Goal: Task Accomplishment & Management: Use online tool/utility

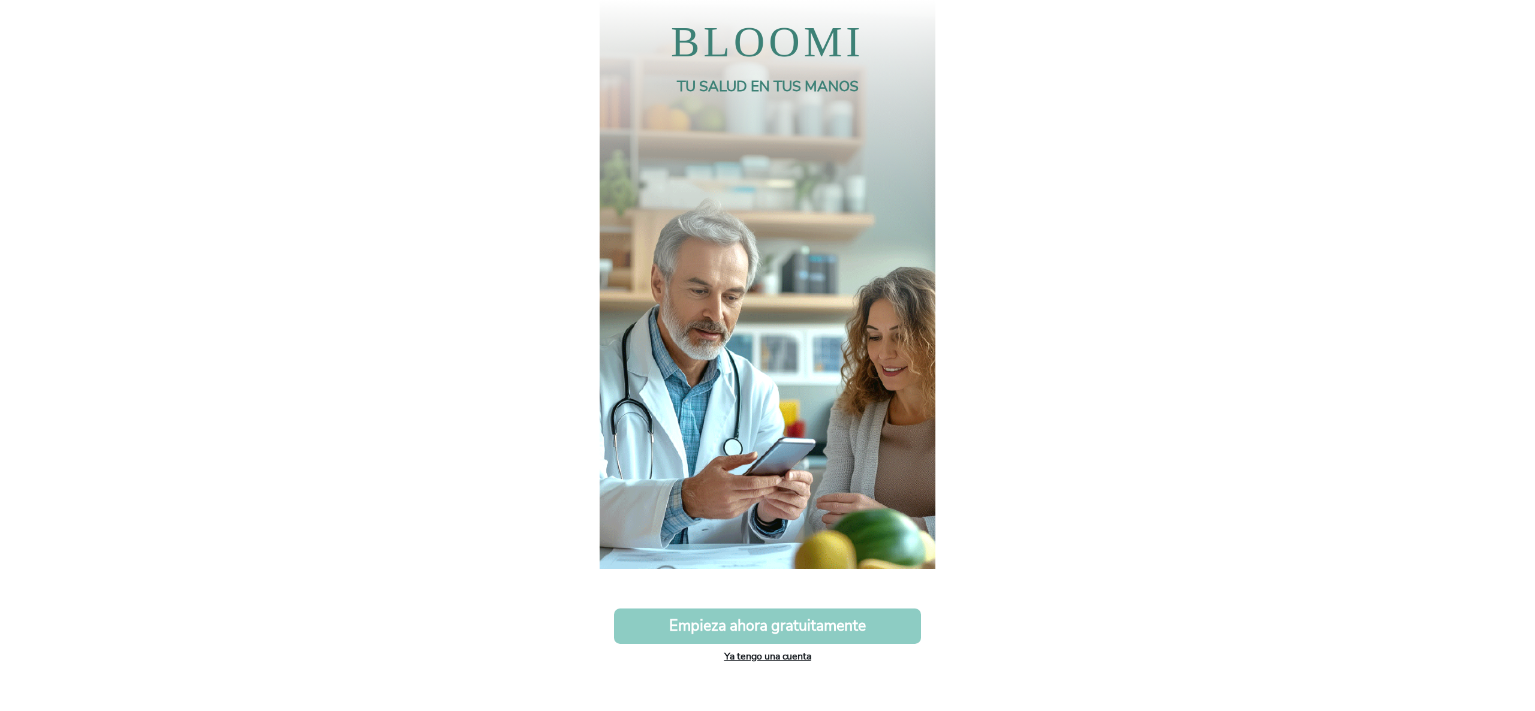
click at [793, 658] on link "Ya tengo una cuenta" at bounding box center [767, 656] width 87 height 13
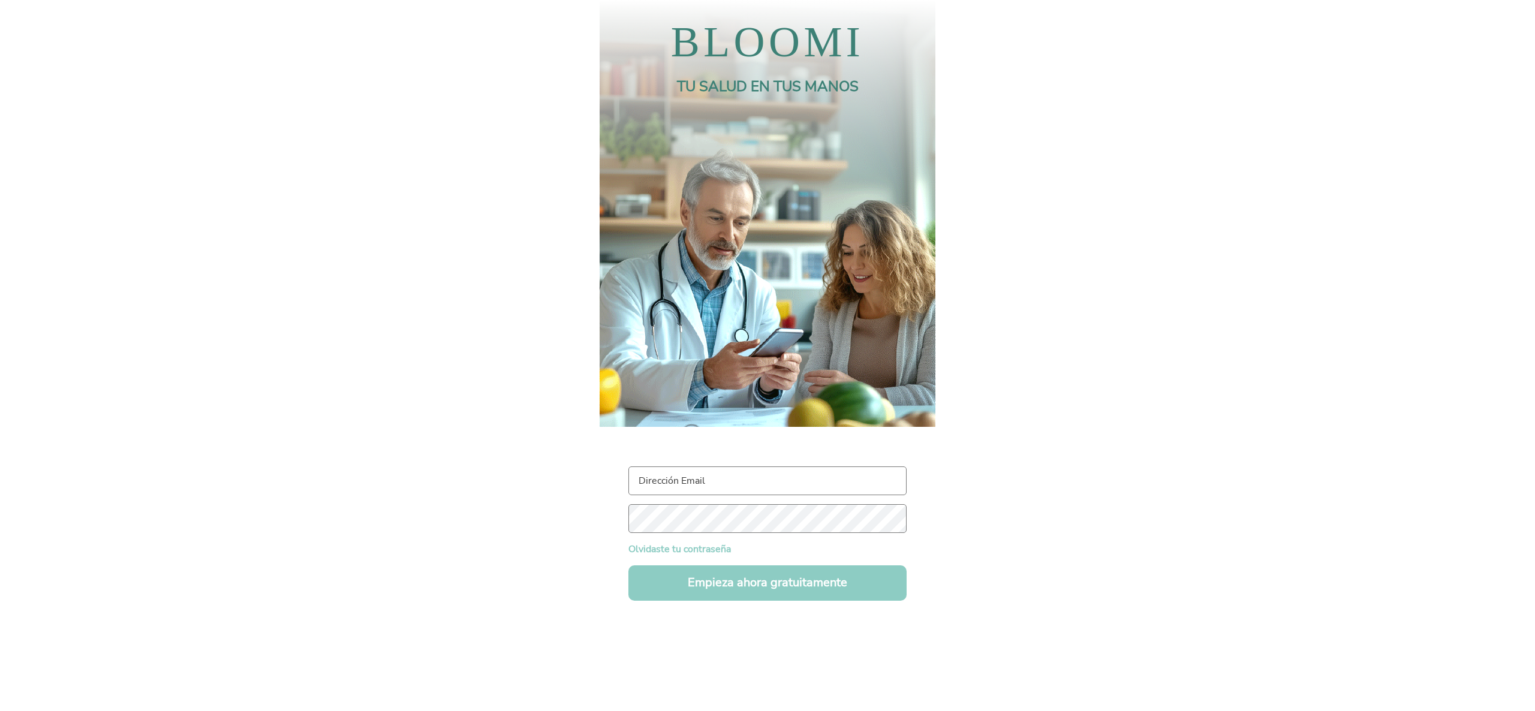
click at [708, 475] on input "text" at bounding box center [767, 481] width 278 height 29
click at [724, 482] on input "maddalena.angeloni@gmail.com" at bounding box center [767, 481] width 278 height 29
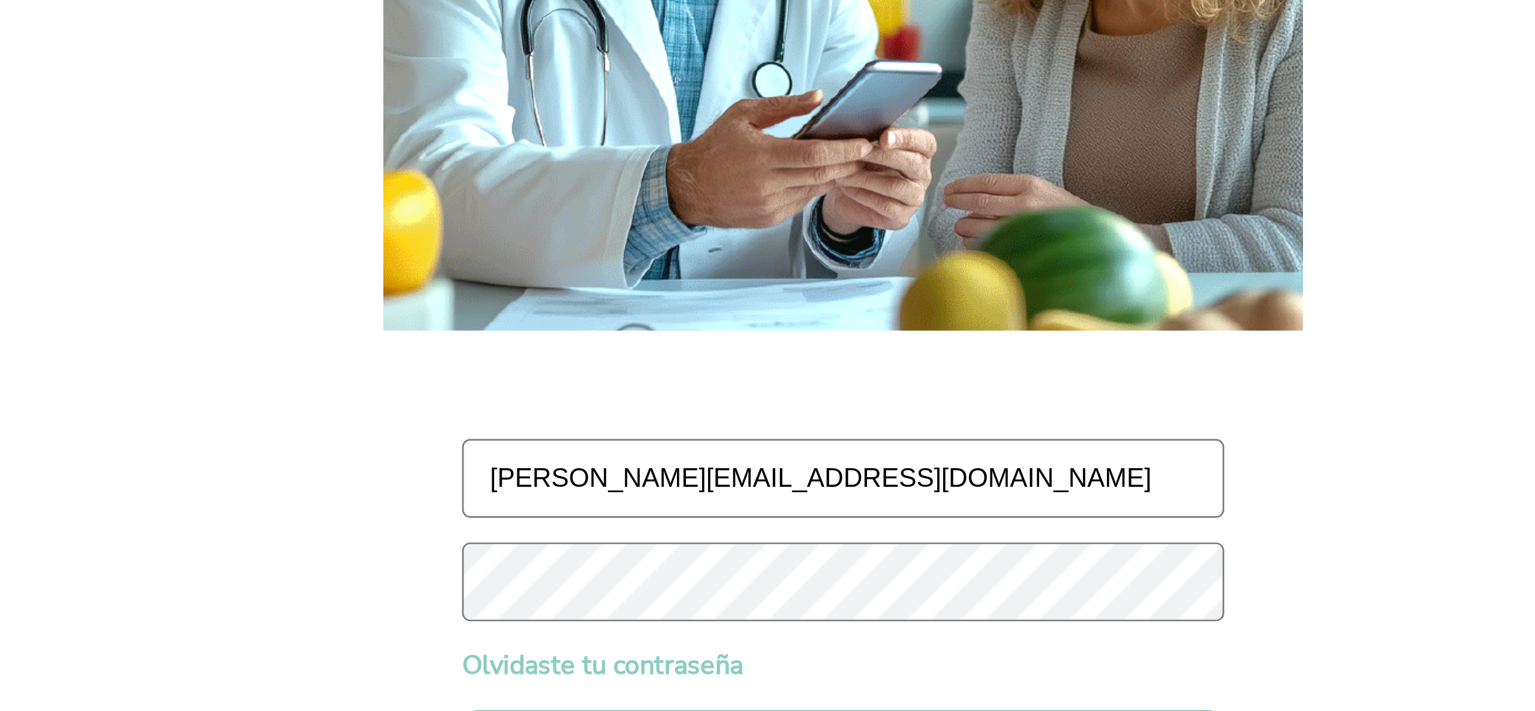
type input "maddalena.angelonii@gmail.com"
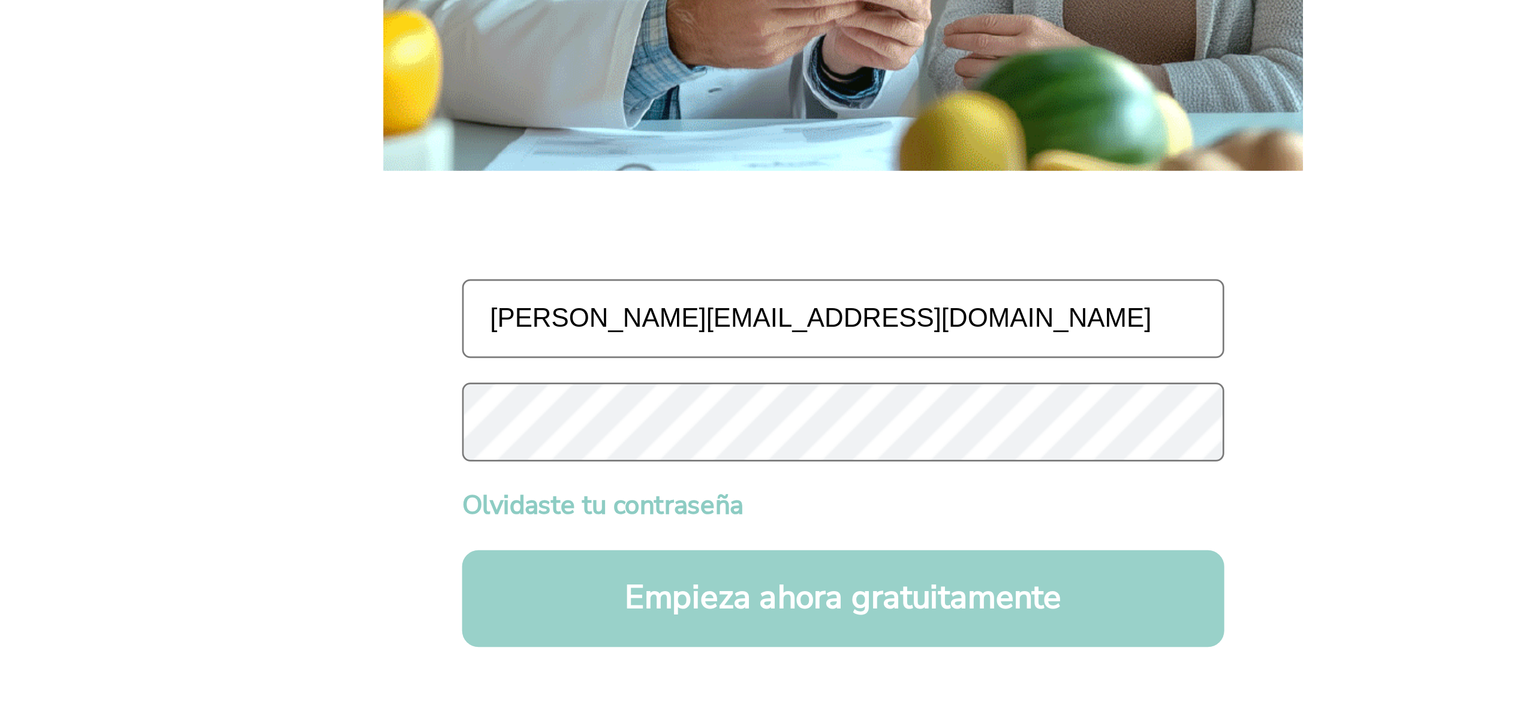
click at [726, 583] on button "Empieza ahora gratuitamente" at bounding box center [767, 582] width 278 height 35
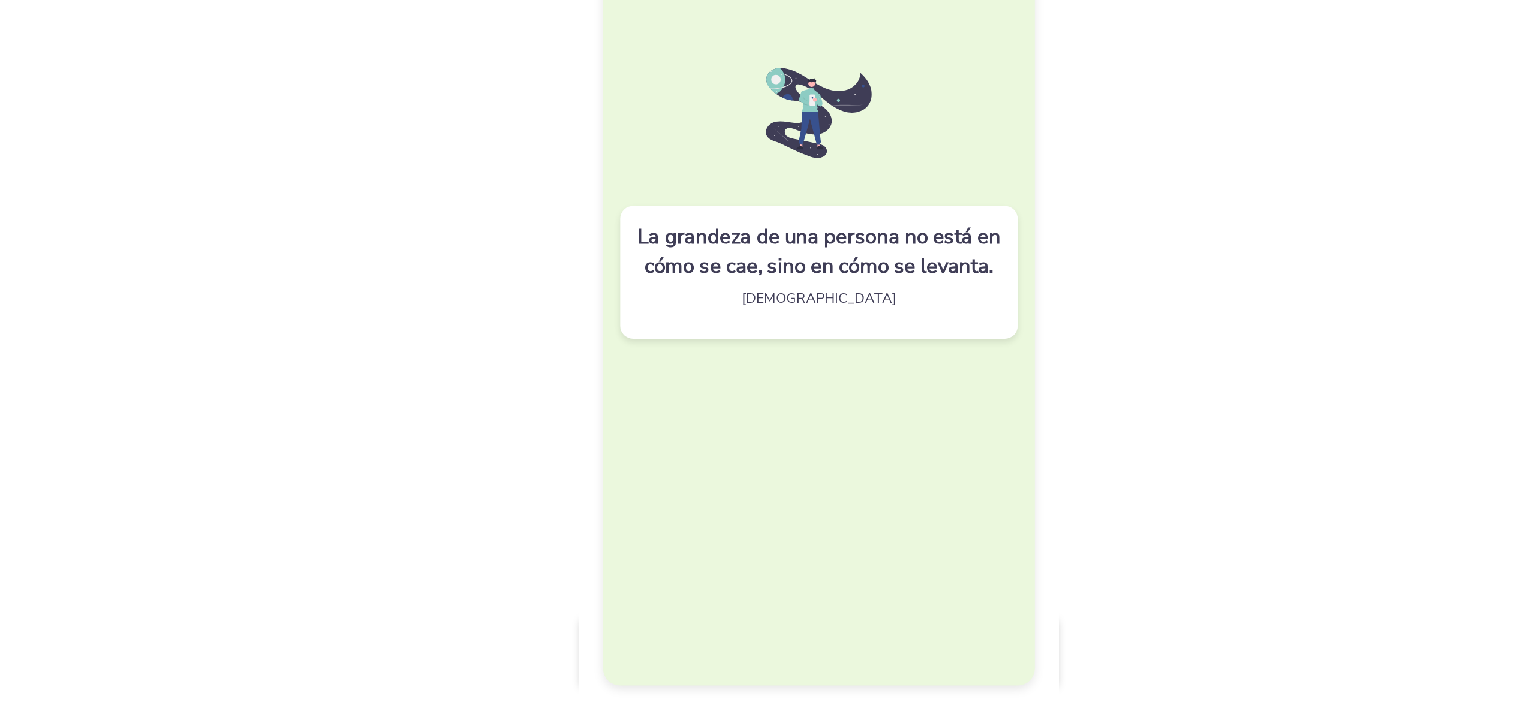
click at [787, 487] on div "La grandeza de una persona no está en cómo se cae, sino en cómo se levanta. Con…" at bounding box center [767, 356] width 302 height 676
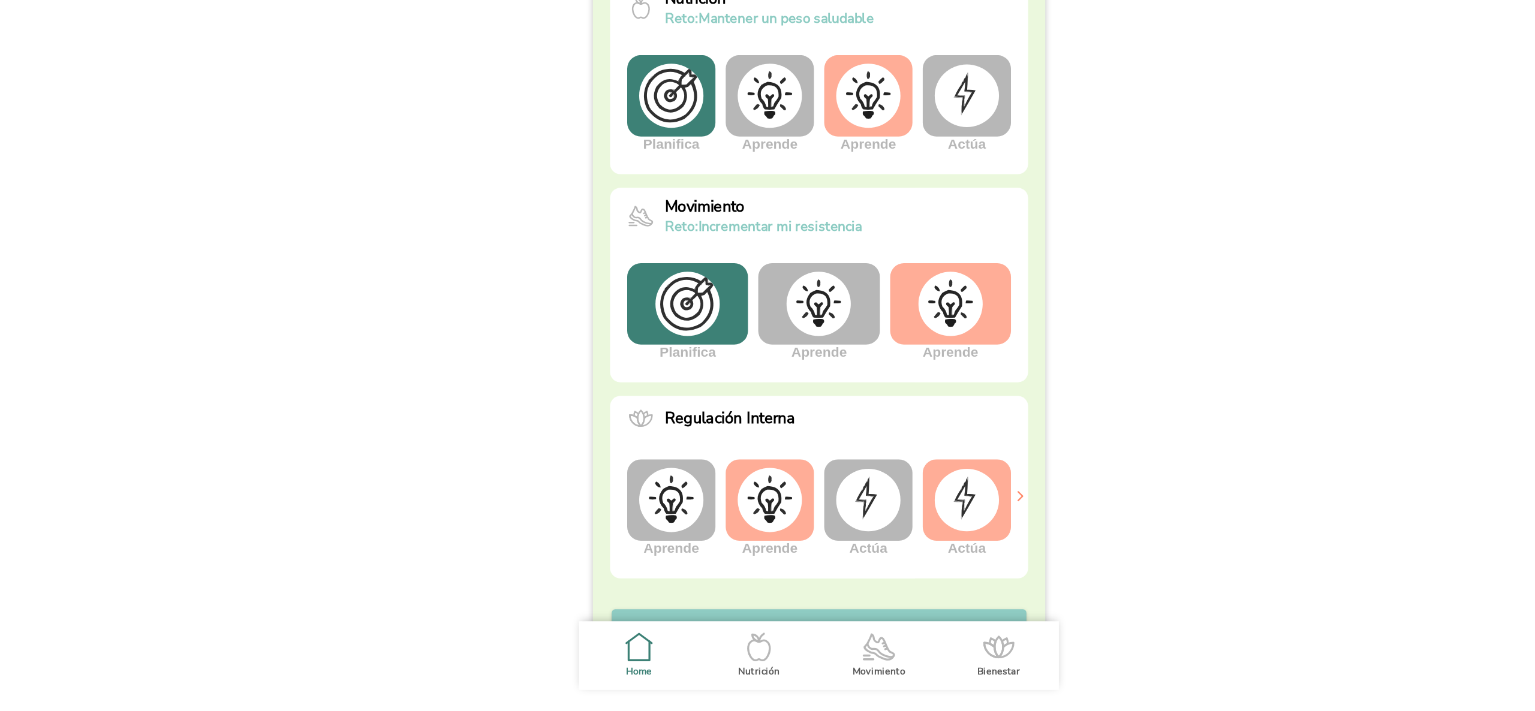
scroll to position [70, 0]
click at [856, 432] on img at bounding box center [859, 424] width 45 height 45
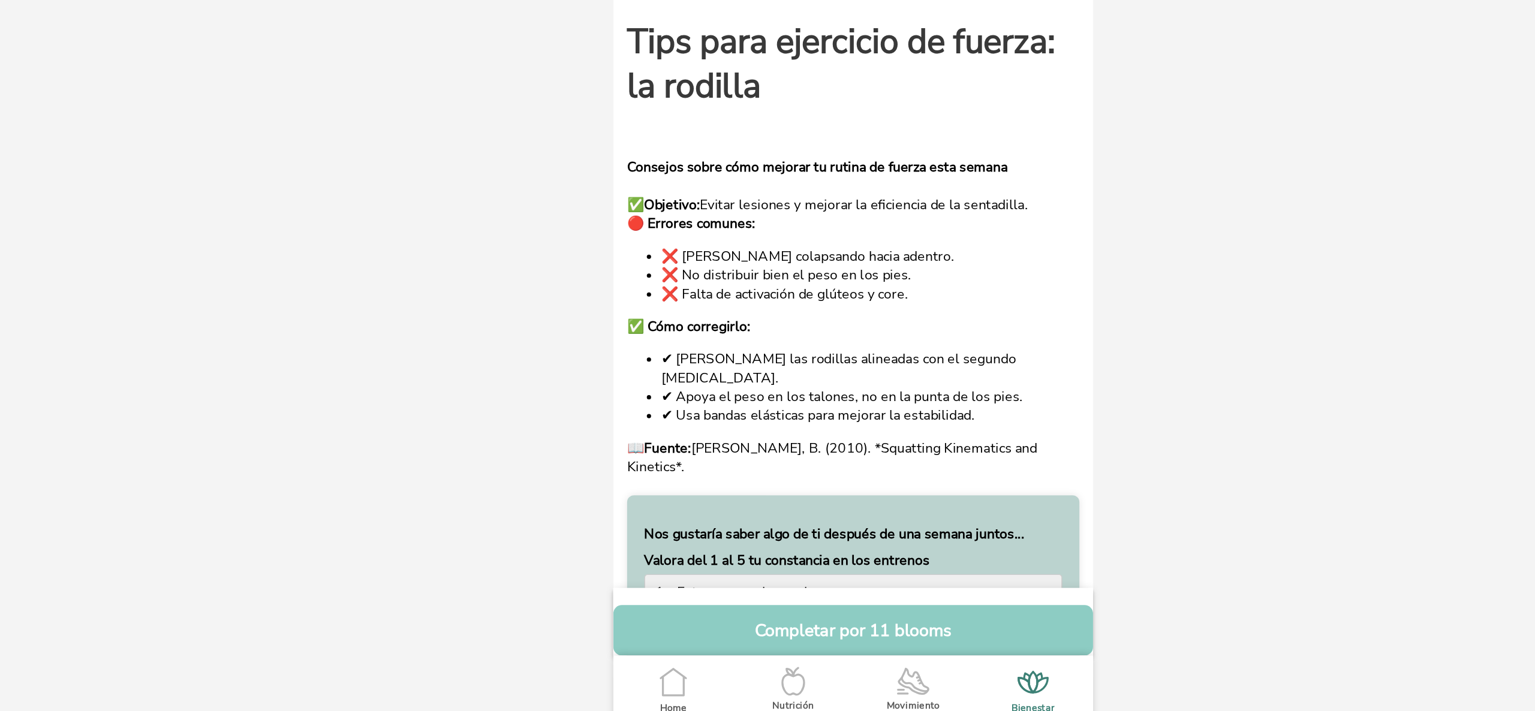
click at [868, 328] on b "Consejos sobre cómo mejorar tu rutina de fuerza esta semana" at bounding box center [766, 330] width 266 height 13
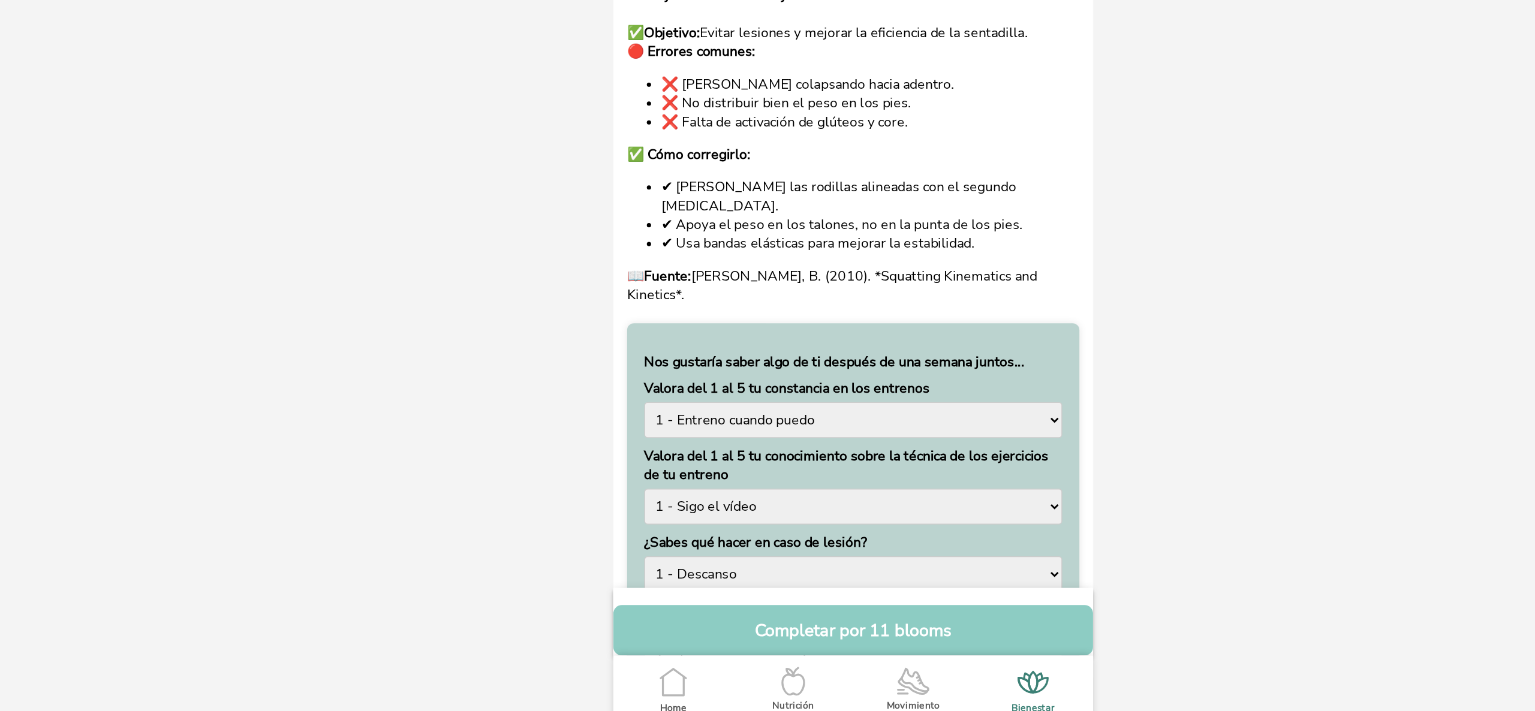
scroll to position [121, 0]
click at [639, 399] on div "📖 Fuente: Schoenfeld, B. (2010). *Squatting Kinematics and Kinetics*." at bounding box center [791, 412] width 317 height 26
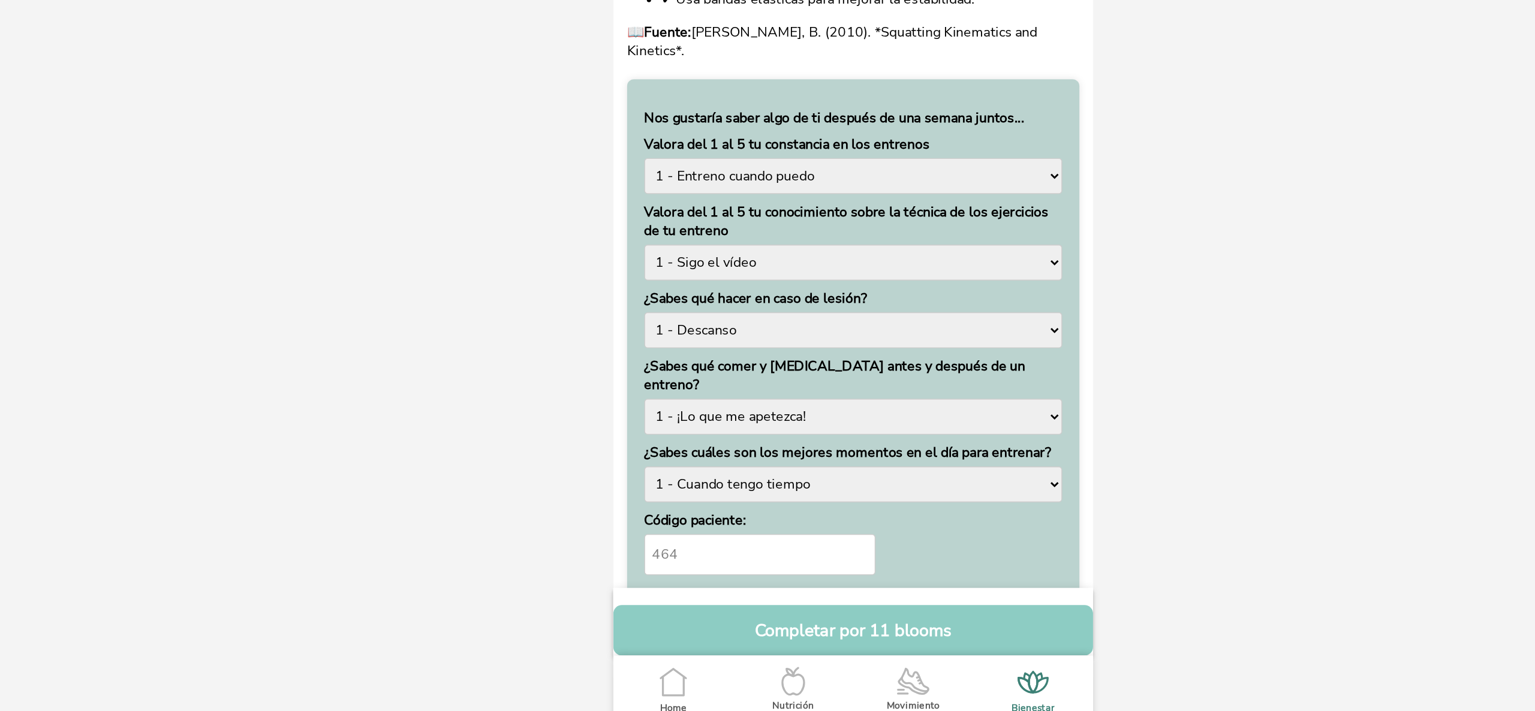
scroll to position [293, 0]
click at [807, 323] on select "1 - Entreno cuando puedo 2 3 4 5 - Sé que hoy entrenaré" at bounding box center [791, 335] width 293 height 25
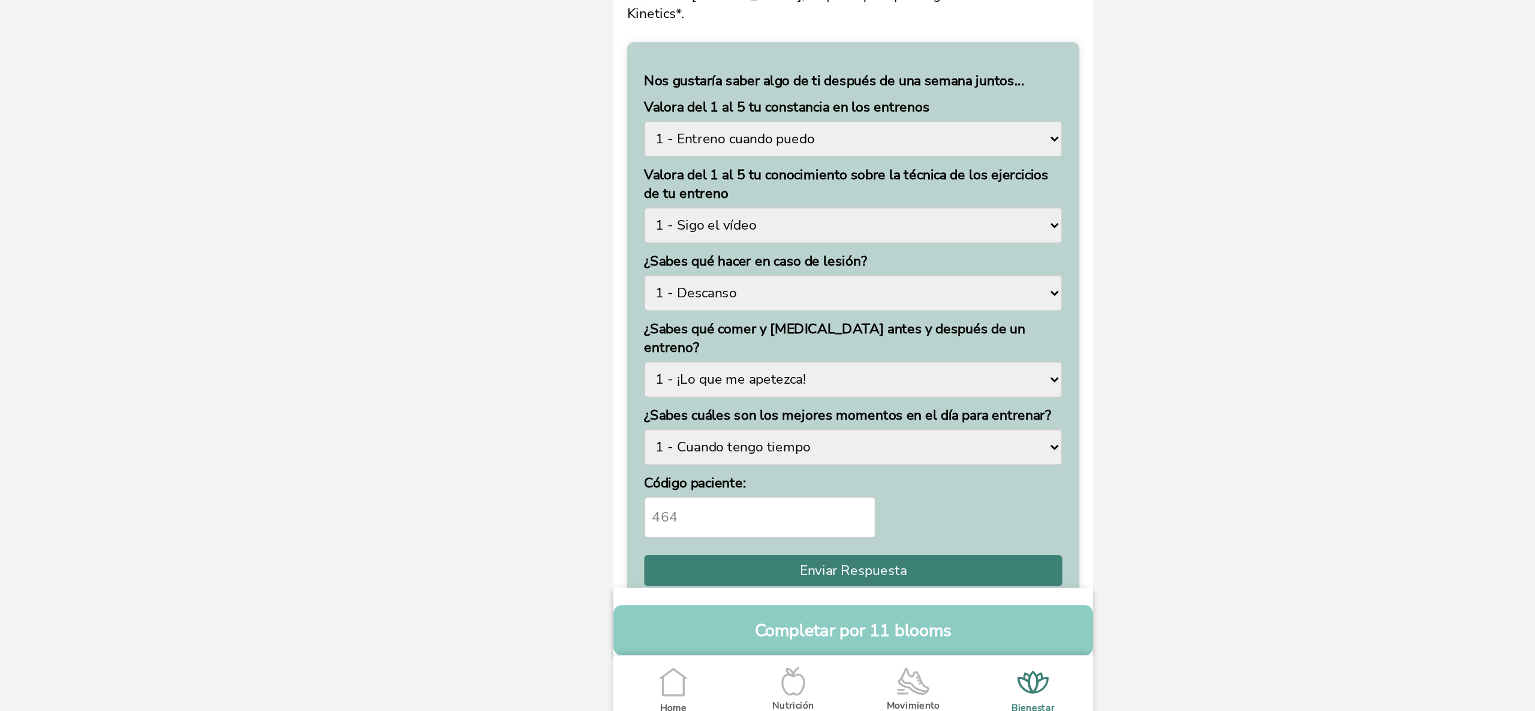
scroll to position [318, 0]
click at [795, 405] on select "1 - Descanso 2 3 4 5 - Sé prevenir con el correcto calentamiento y estiramiento" at bounding box center [791, 417] width 293 height 25
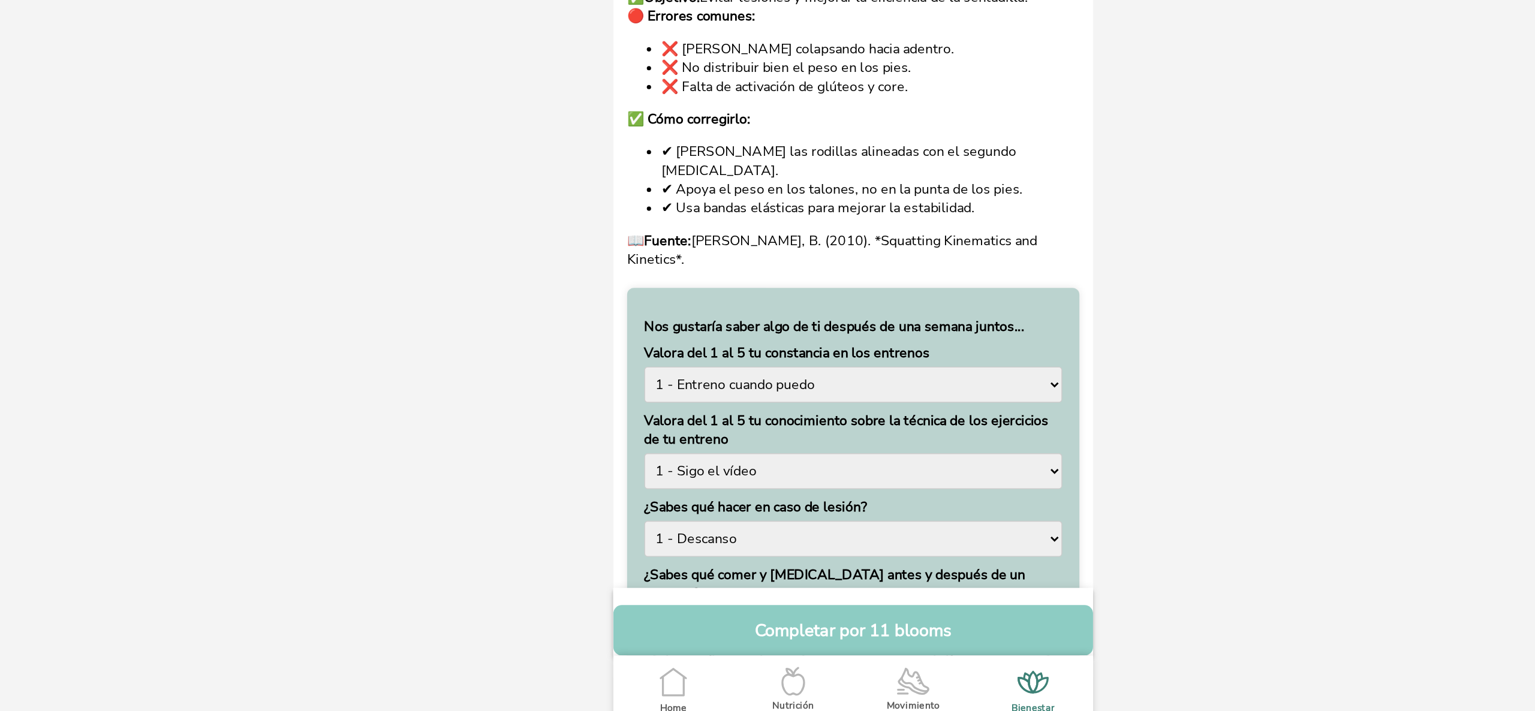
scroll to position [149, 0]
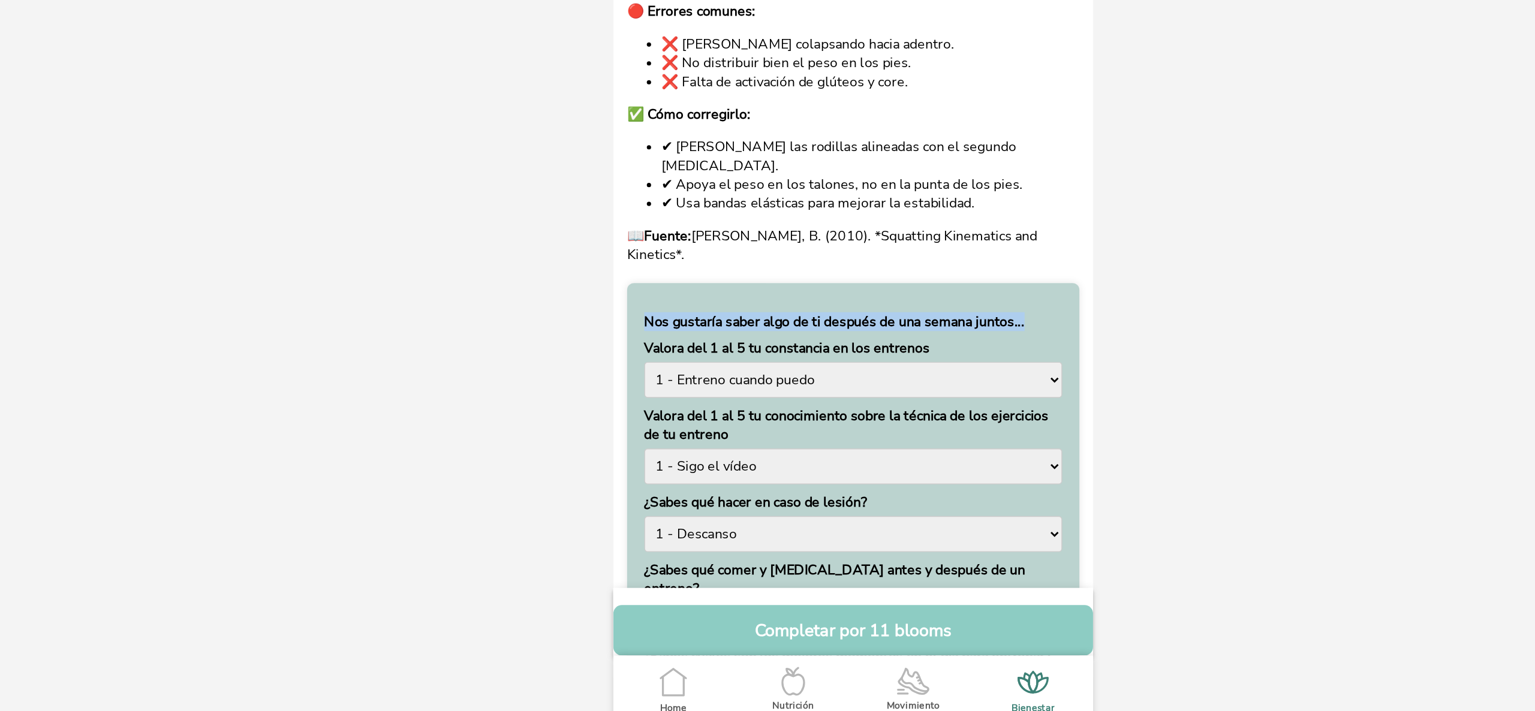
drag, startPoint x: 913, startPoint y: 432, endPoint x: 643, endPoint y: 425, distance: 269.9
click at [643, 425] on div "Nos gustaría saber algo de ti después de una semana juntos... Valora del 1 al 5…" at bounding box center [791, 607] width 317 height 393
copy b "Nos gustaría saber algo de ti después de una semana juntos..."
click at [721, 412] on div "Nos gustaría saber algo de ti después de una semana juntos... Valora del 1 al 5…" at bounding box center [791, 607] width 317 height 393
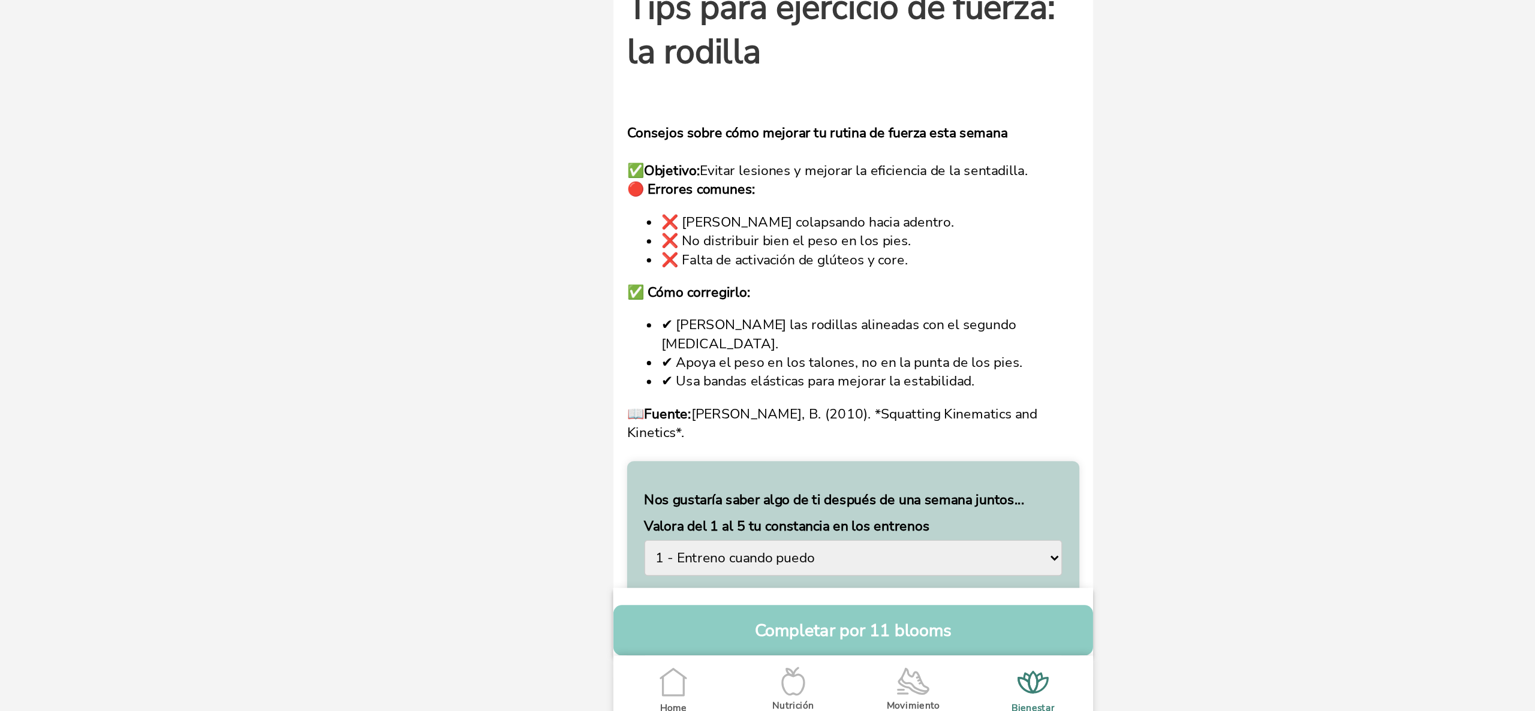
scroll to position [0, 0]
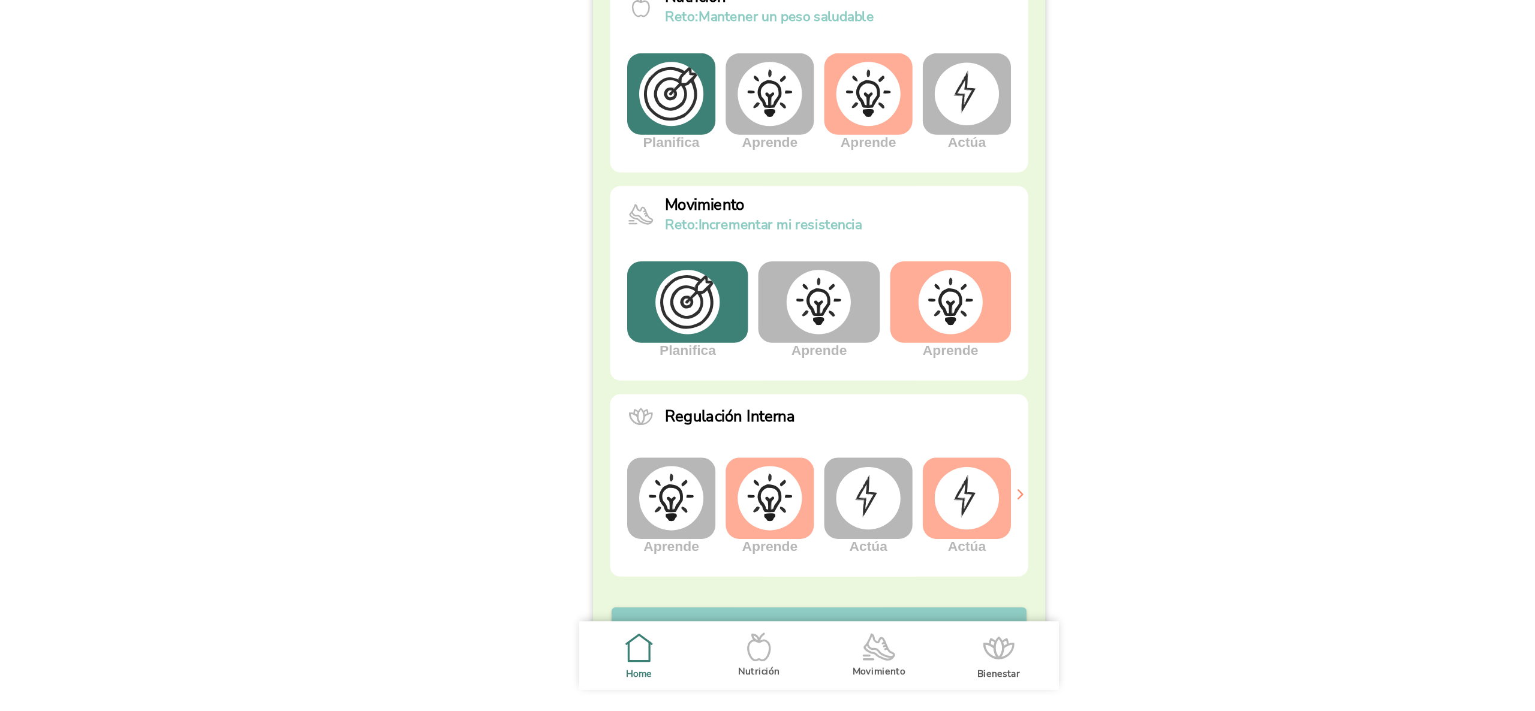
click at [781, 432] on img at bounding box center [767, 424] width 45 height 45
click at [853, 420] on img at bounding box center [859, 424] width 45 height 45
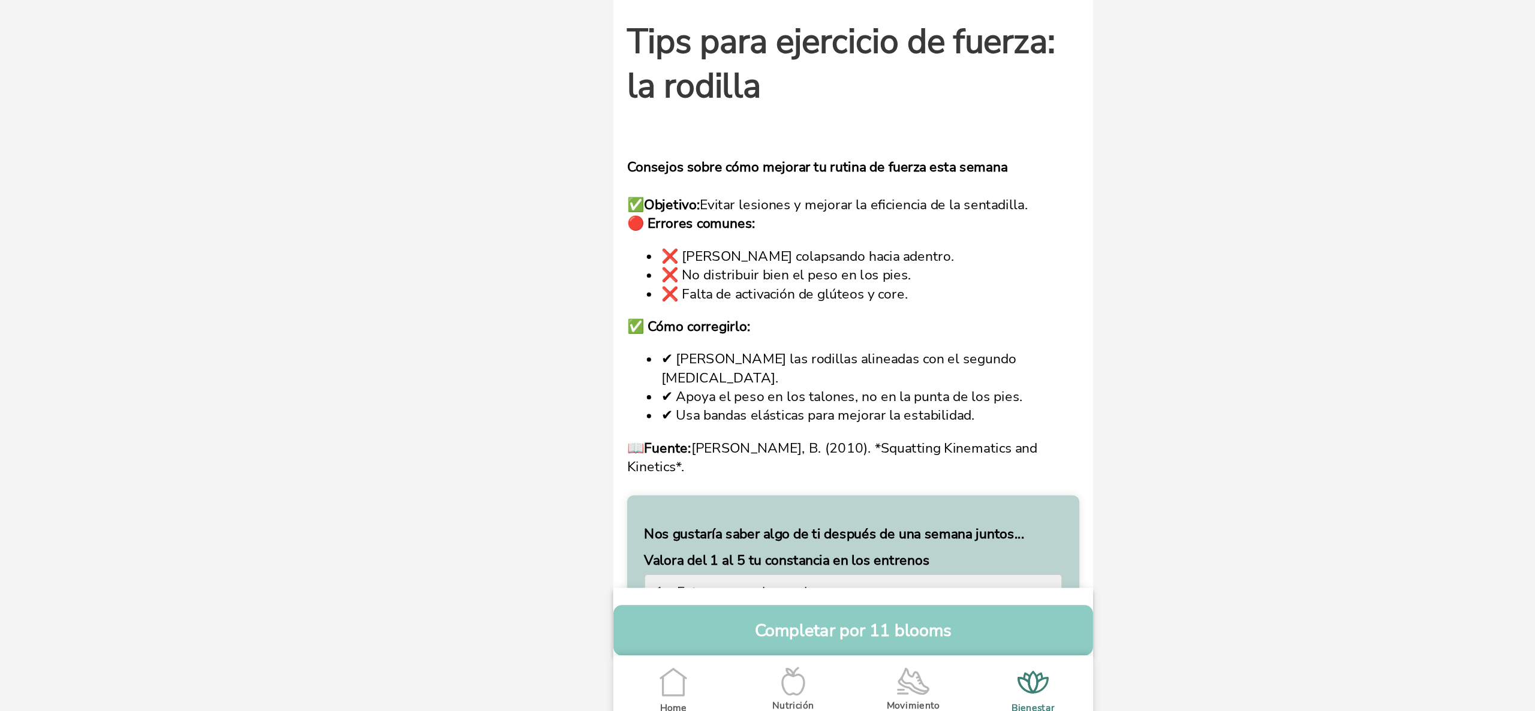
scroll to position [395, 0]
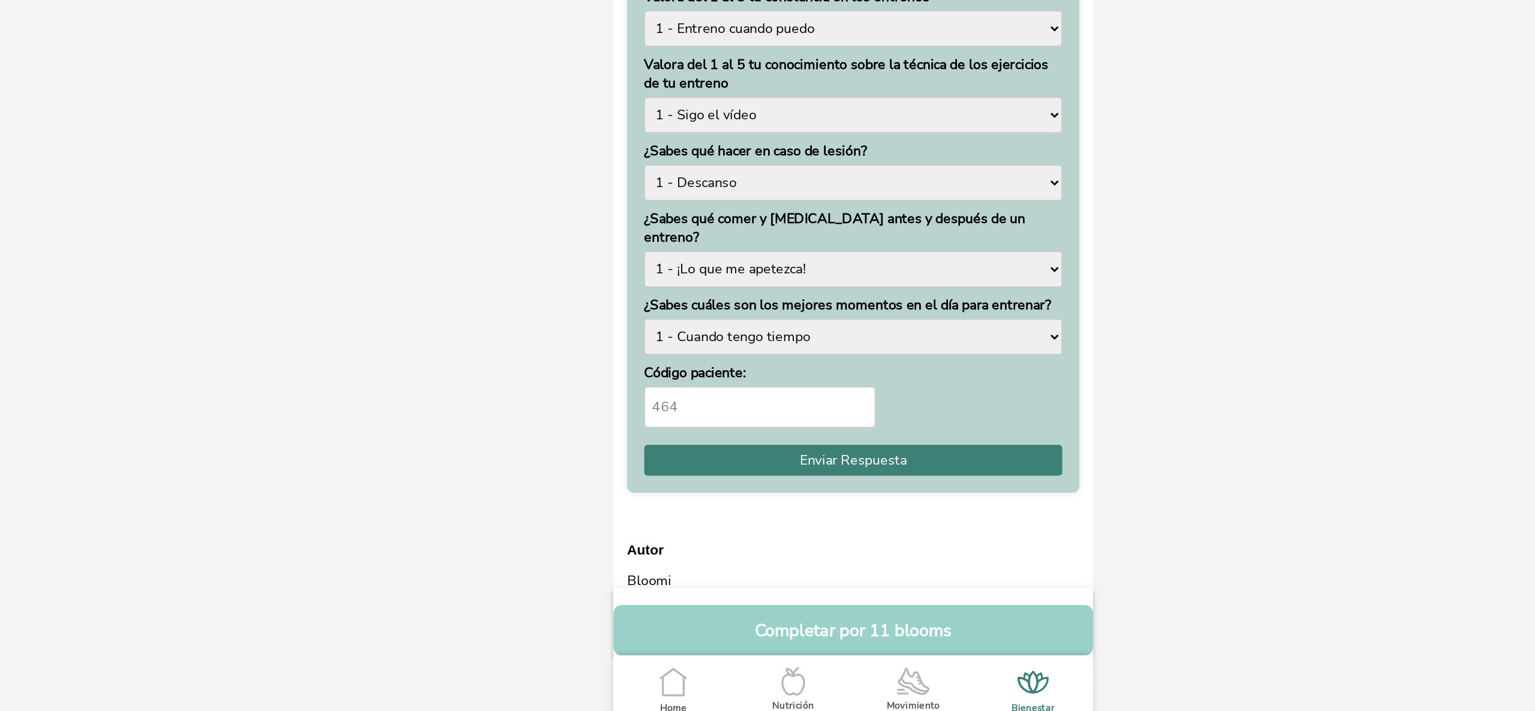
click at [780, 649] on button "Completar por 11 blooms" at bounding box center [792, 654] width 336 height 35
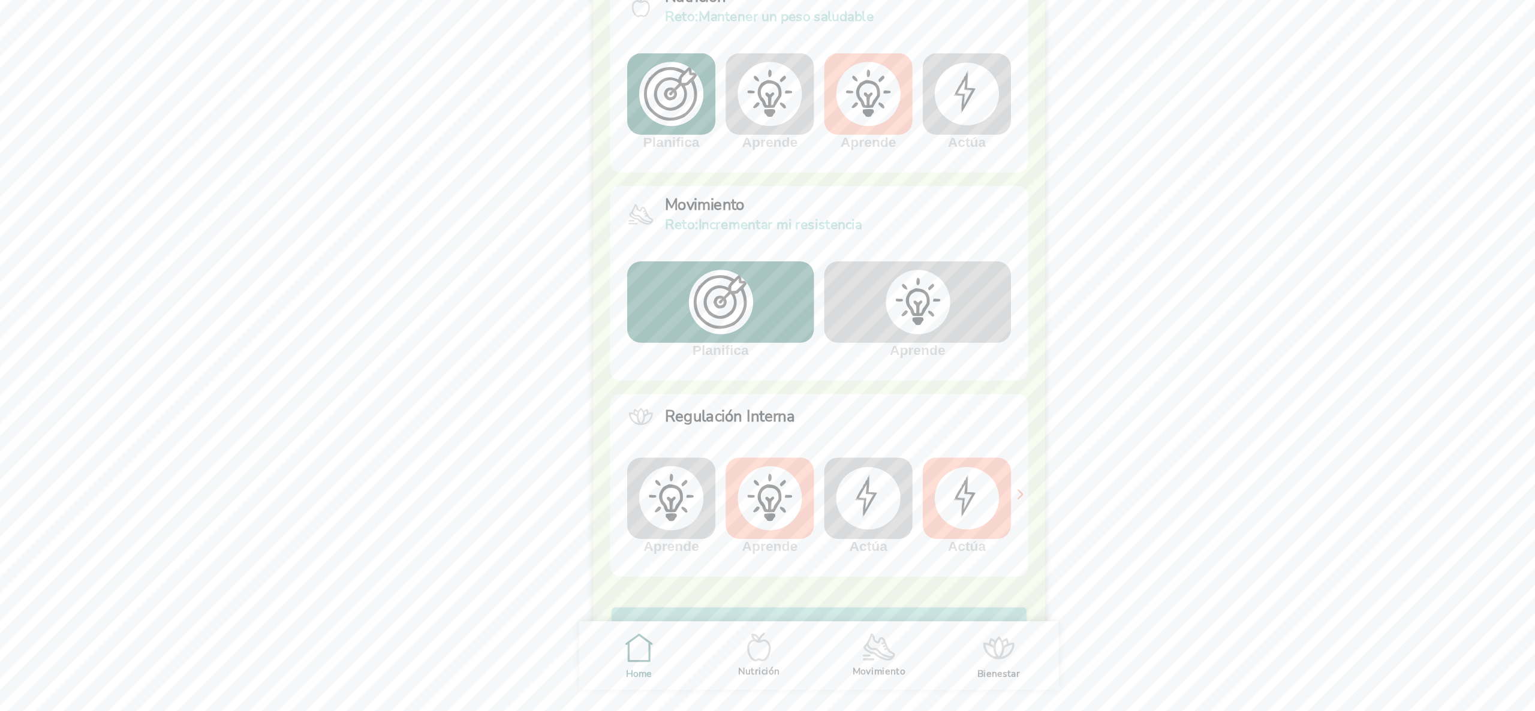
click at [793, 299] on img at bounding box center [802, 279] width 45 height 45
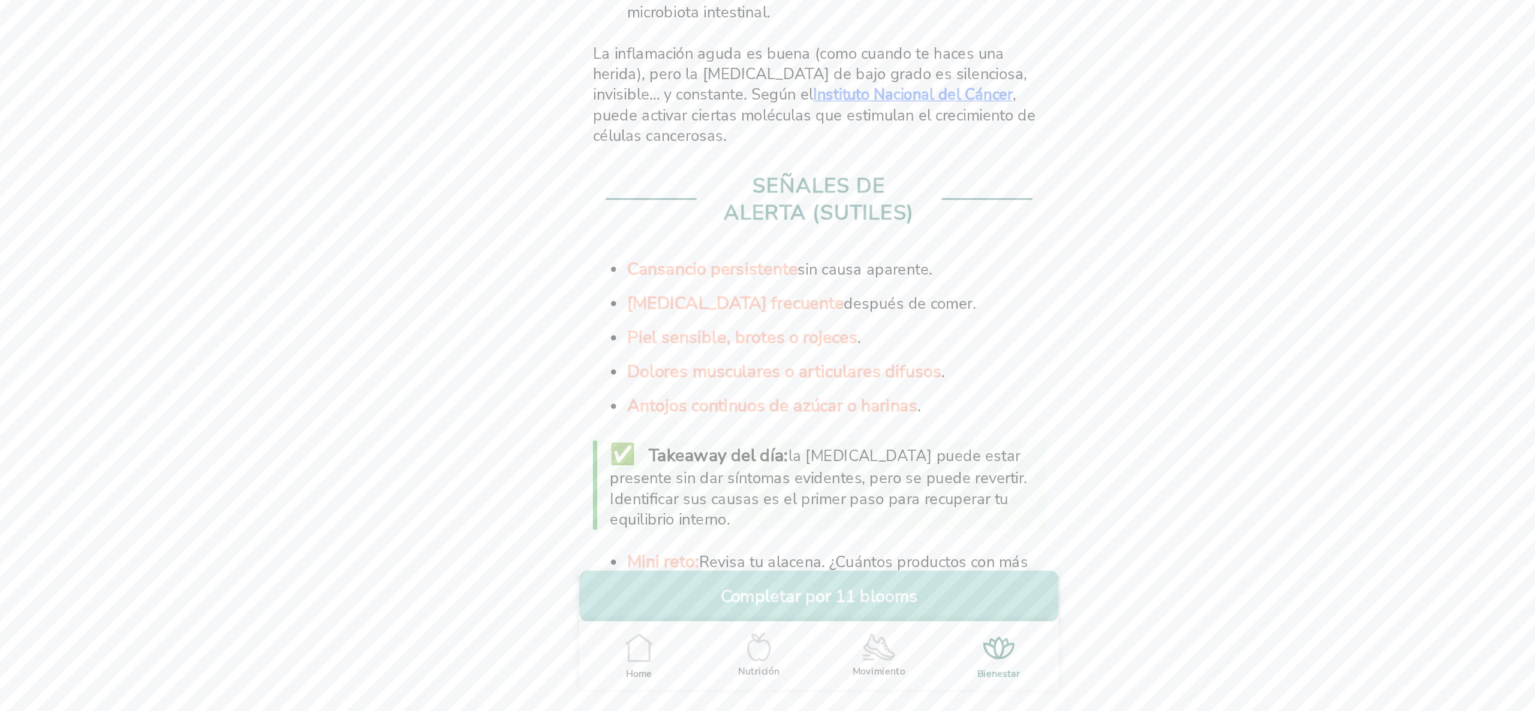
scroll to position [715, 0]
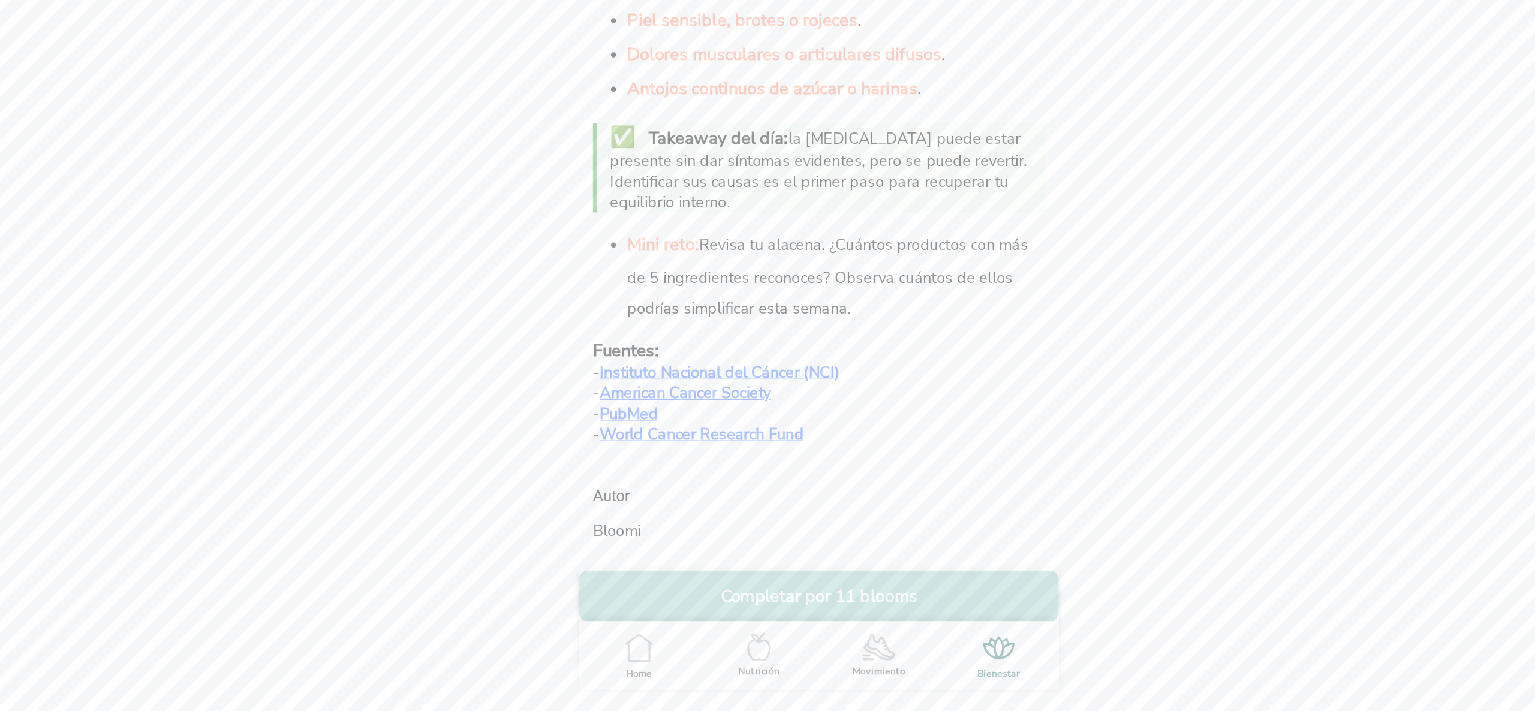
click at [772, 626] on button "Completar por 11 blooms" at bounding box center [768, 630] width 336 height 35
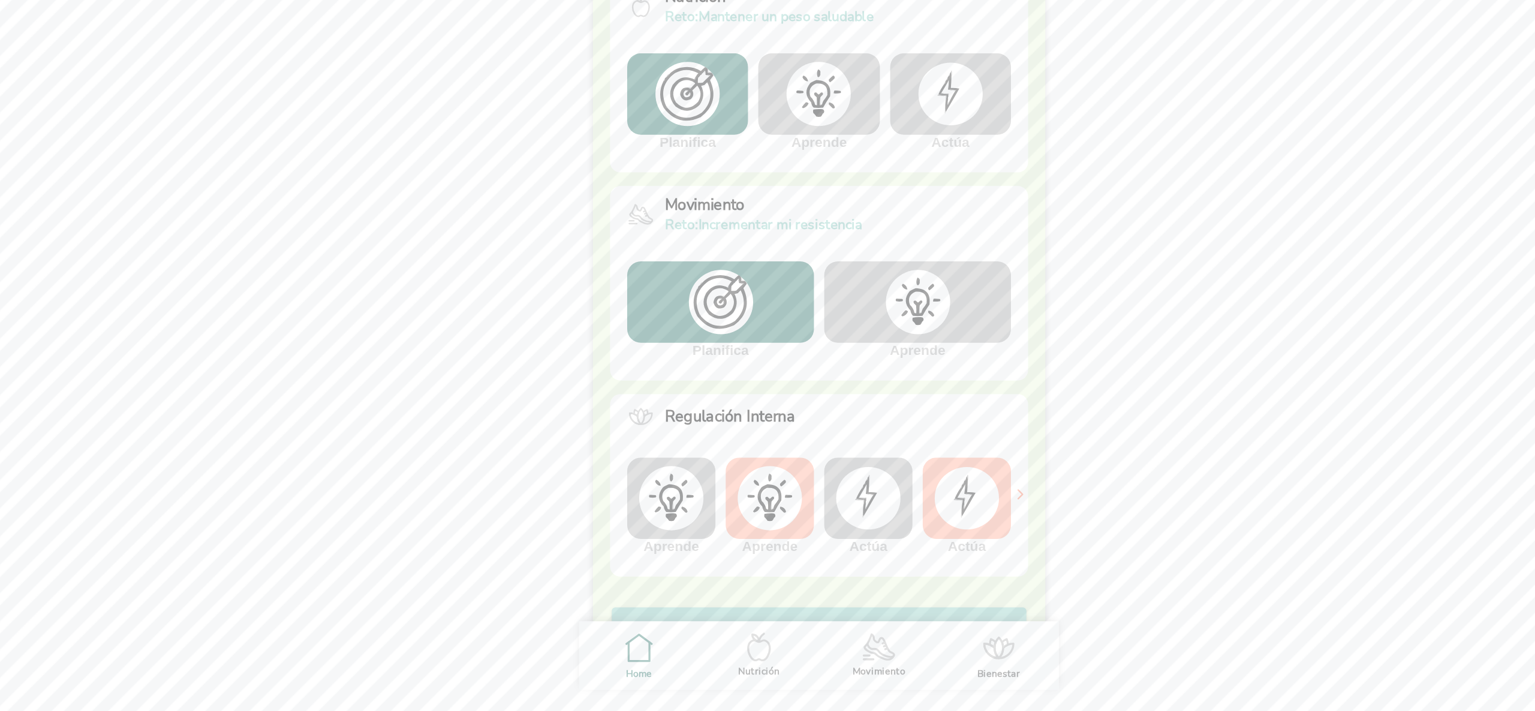
click at [851, 441] on div at bounding box center [836, 424] width 131 height 57
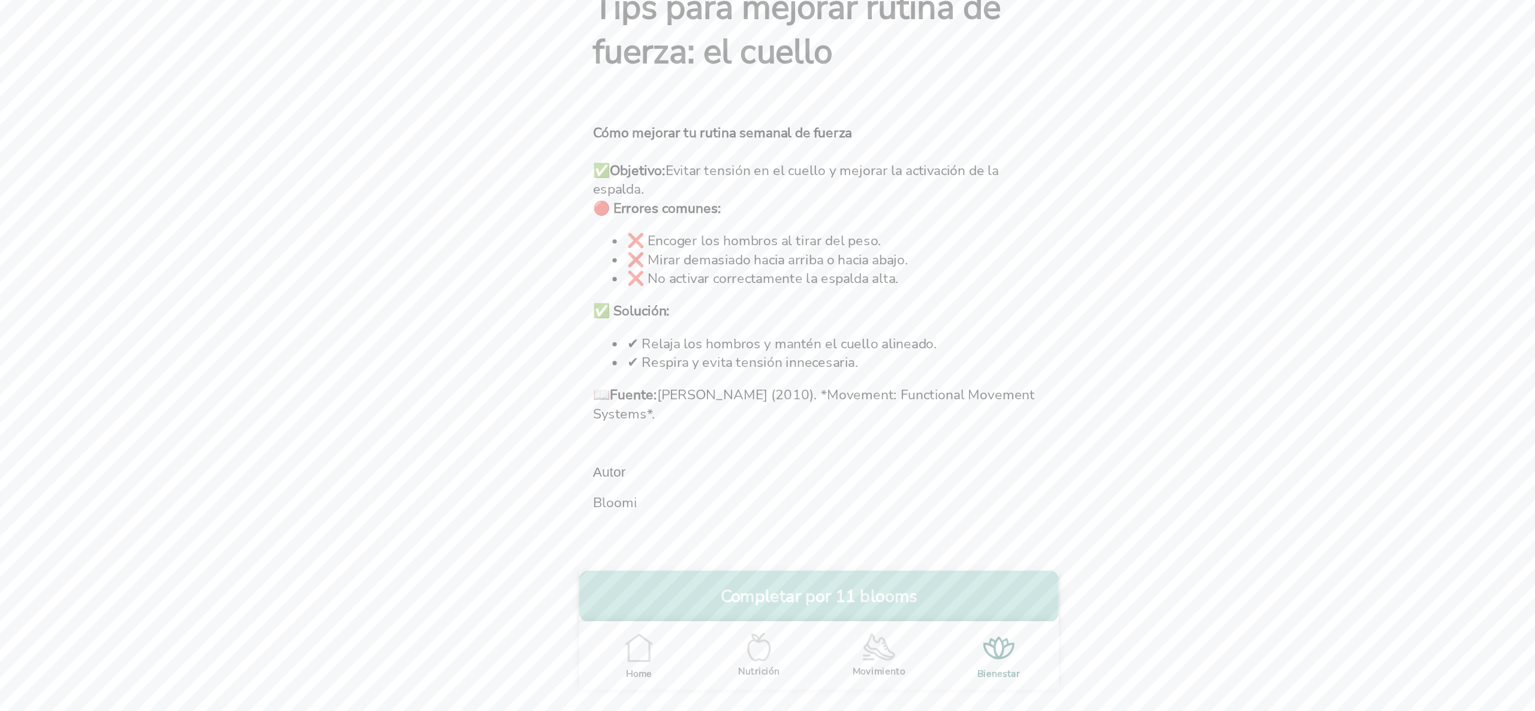
click at [790, 628] on button "Completar por 11 blooms" at bounding box center [768, 630] width 336 height 35
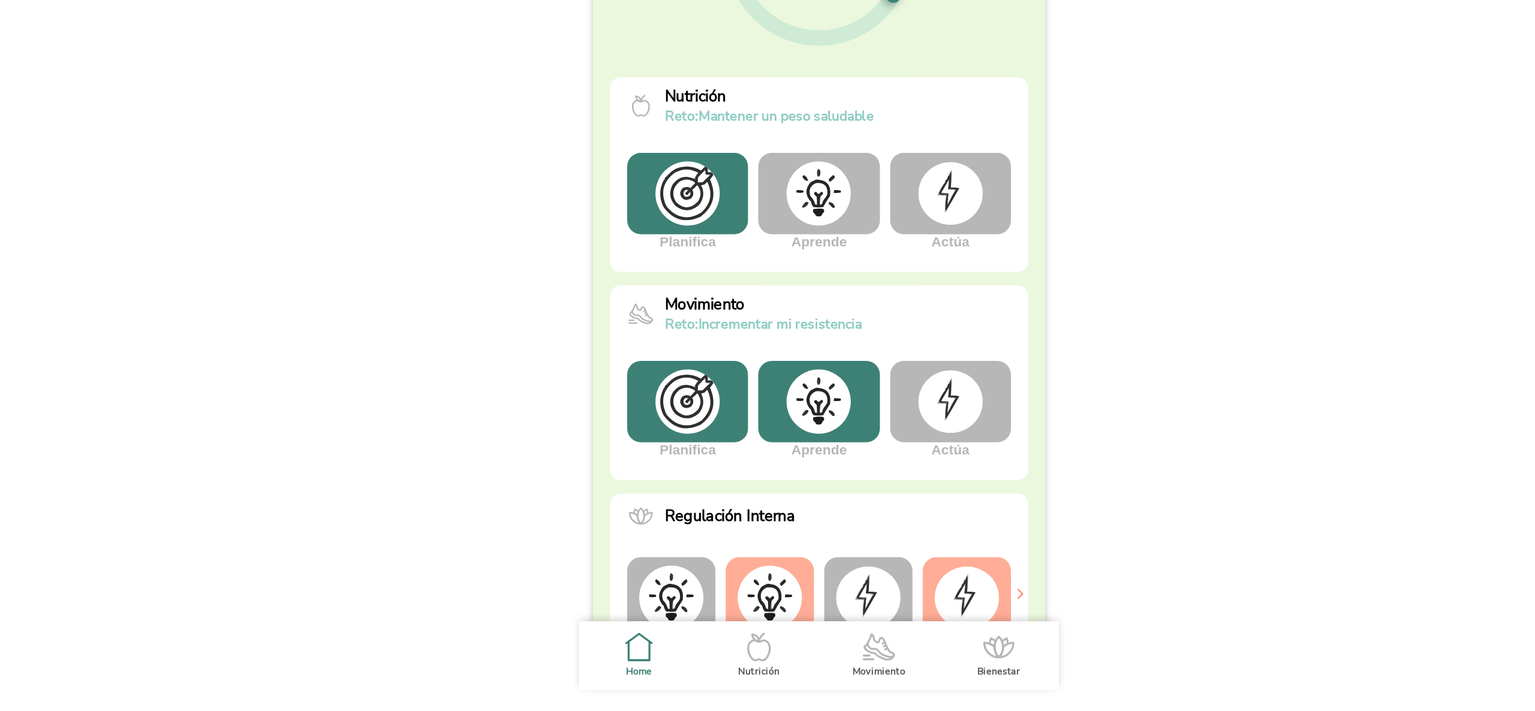
click at [848, 498] on img at bounding box center [859, 494] width 45 height 43
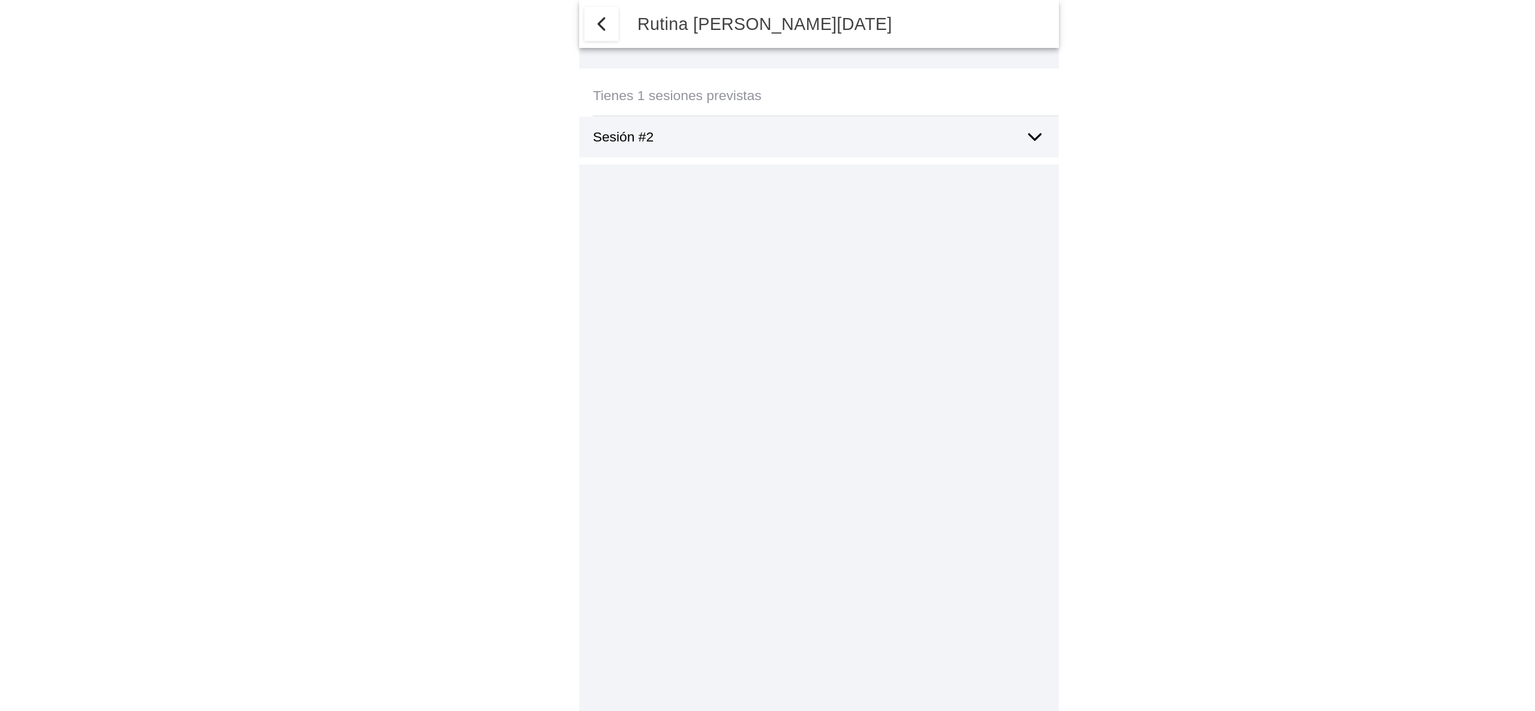
click at [225, 74] on body "[PERSON_NAME] 👋 Ya has comenzado a sentir el cambio. ¡Sigue sumando salud! Nutr…" at bounding box center [767, 355] width 1535 height 711
click at [910, 97] on div "Sesión #2" at bounding box center [772, 96] width 326 height 29
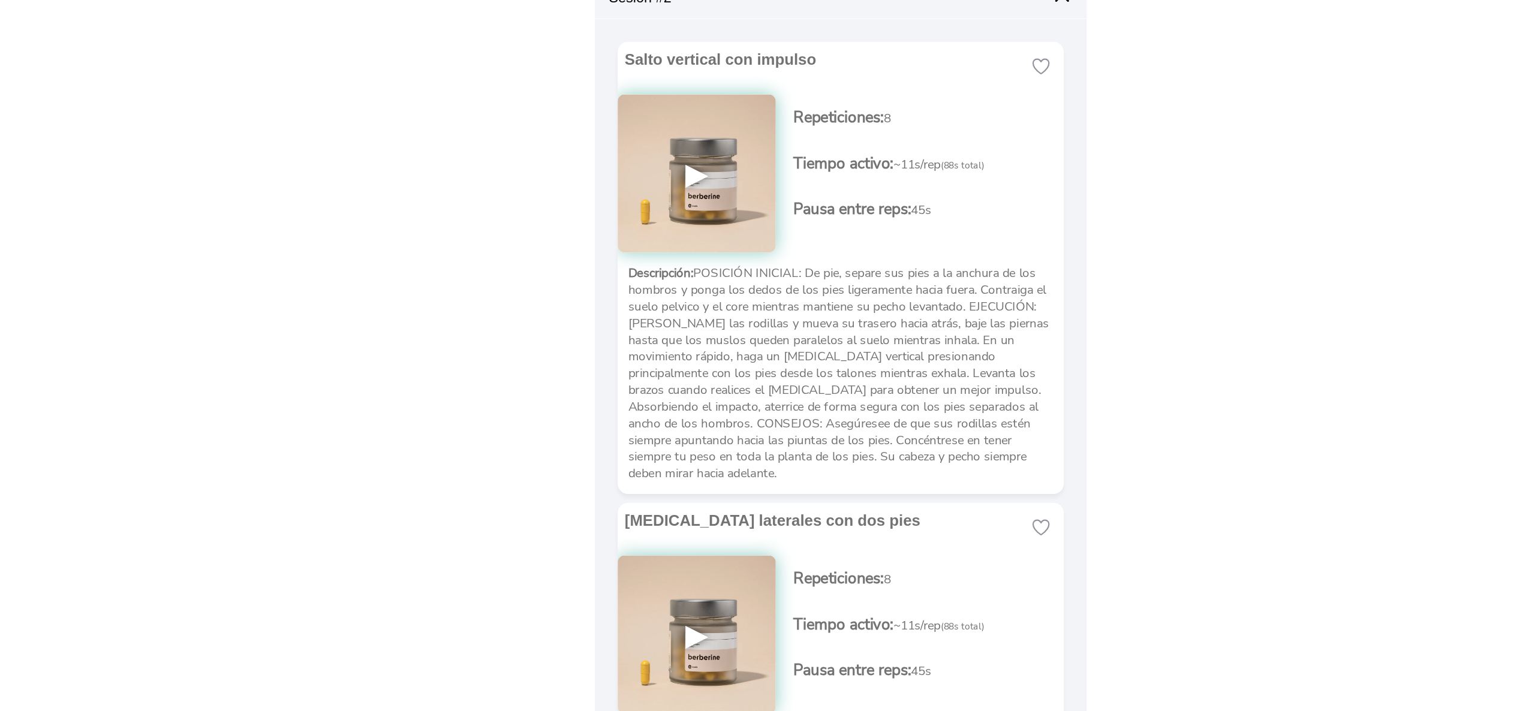
click at [671, 212] on img at bounding box center [669, 216] width 108 height 108
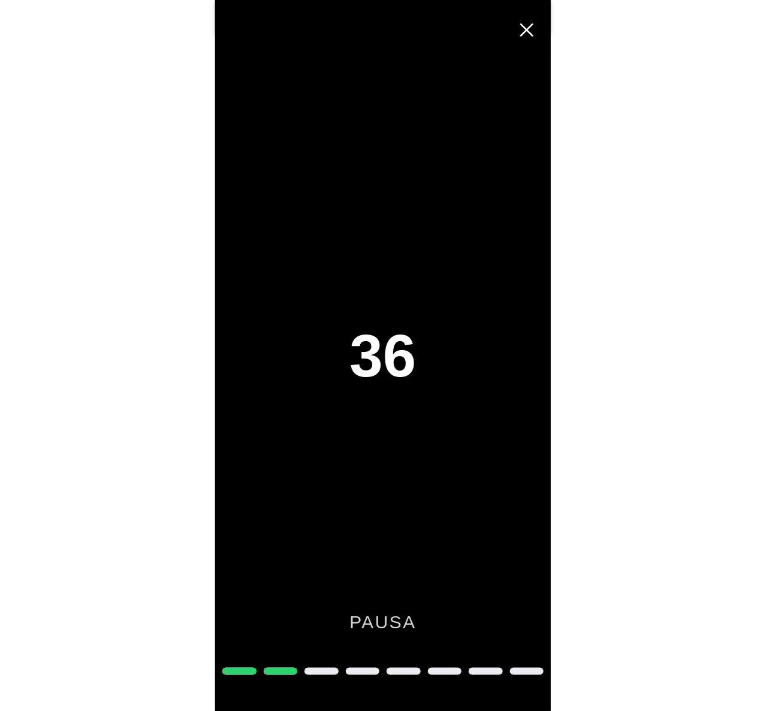
click at [529, 24] on span "Cerrar" at bounding box center [527, 30] width 26 height 26
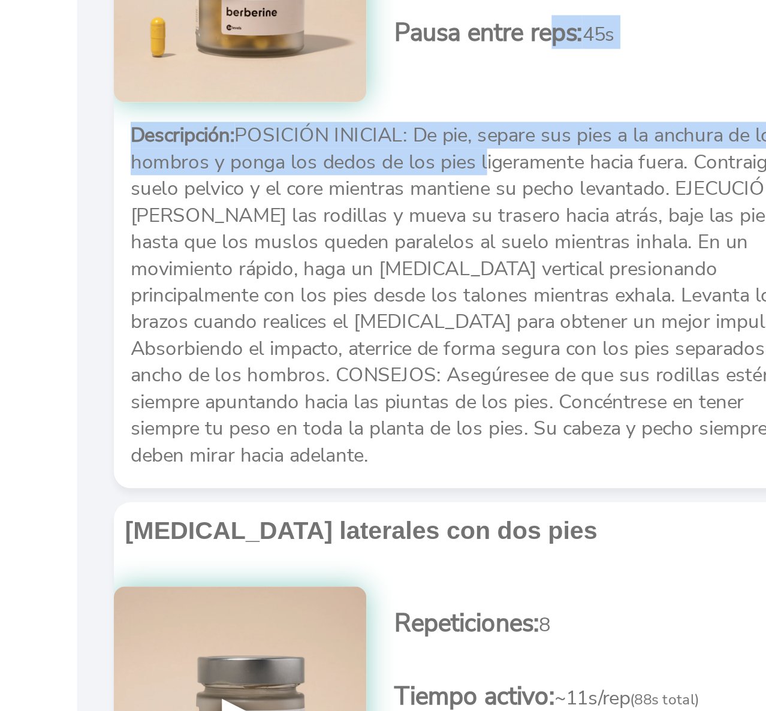
drag, startPoint x: 420, startPoint y: 249, endPoint x: 399, endPoint y: 300, distance: 54.3
click at [0, 0] on slot "[MEDICAL_DATA] vertical con impulso ▶ Repeticiones: 8 Tiempo activo: ~11s/rep (…" at bounding box center [0, 0] width 0 height 0
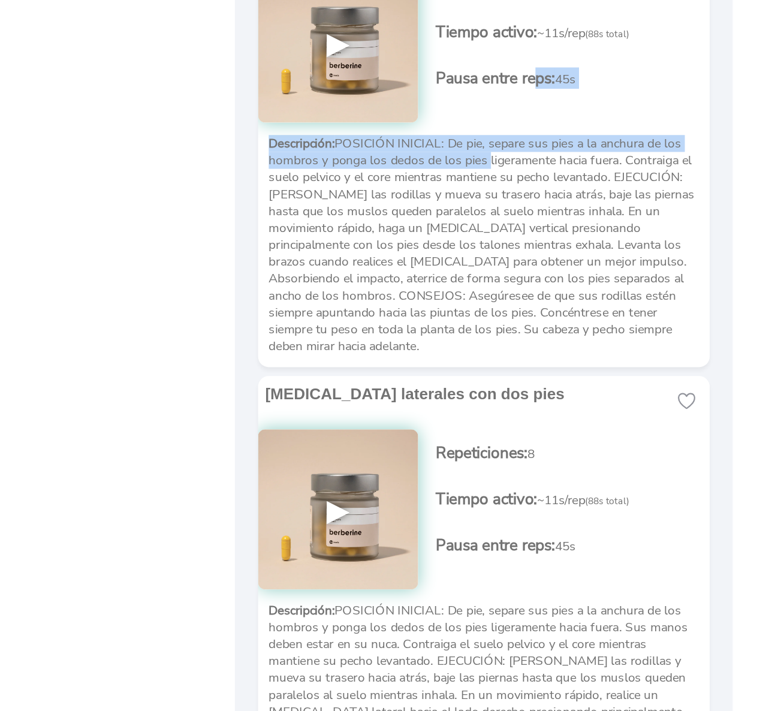
click at [430, 235] on span "Pausa entre reps:" at bounding box center [391, 240] width 80 height 14
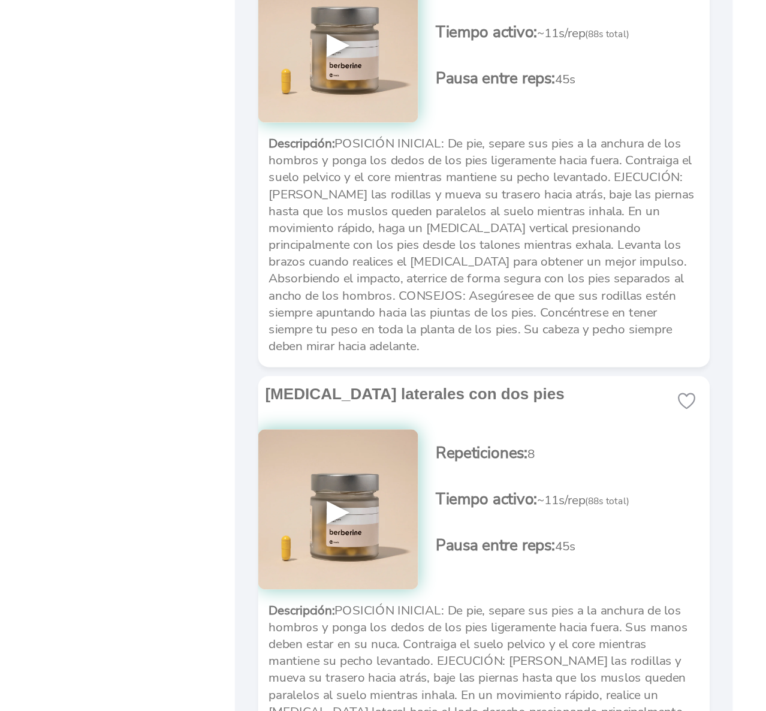
click at [283, 217] on img at bounding box center [285, 216] width 108 height 108
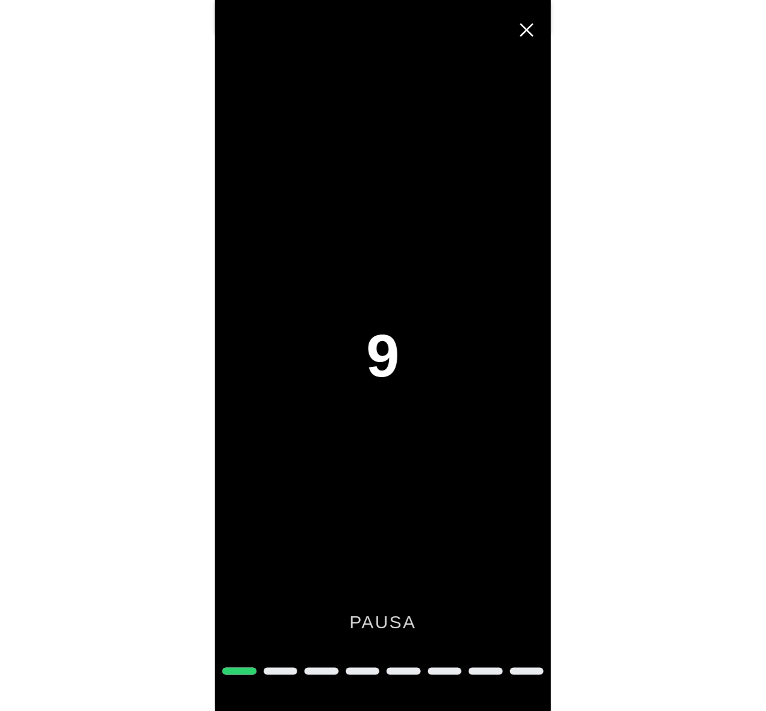
click at [332, 666] on div "9 pausa" at bounding box center [383, 355] width 336 height 711
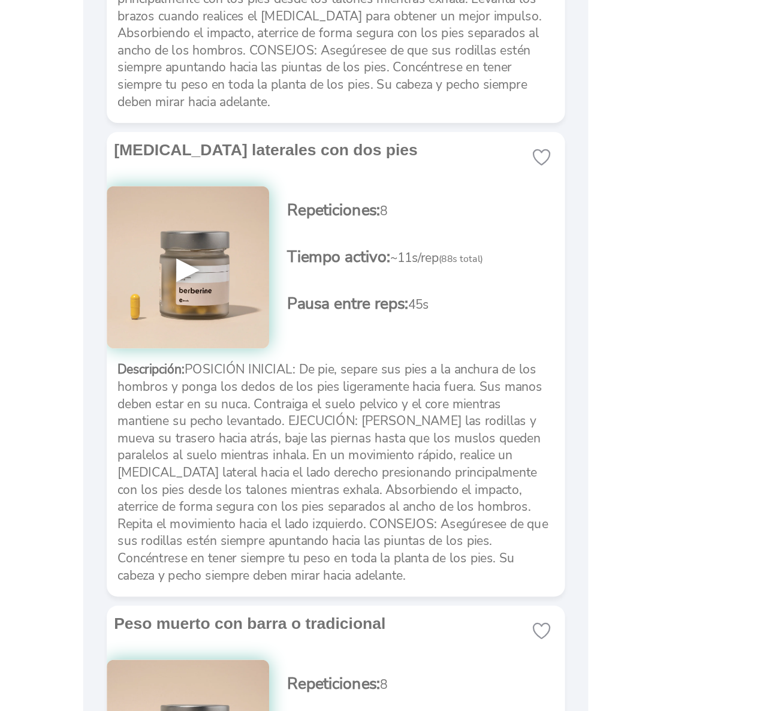
scroll to position [284, 0]
click at [281, 249] on img at bounding box center [285, 246] width 108 height 108
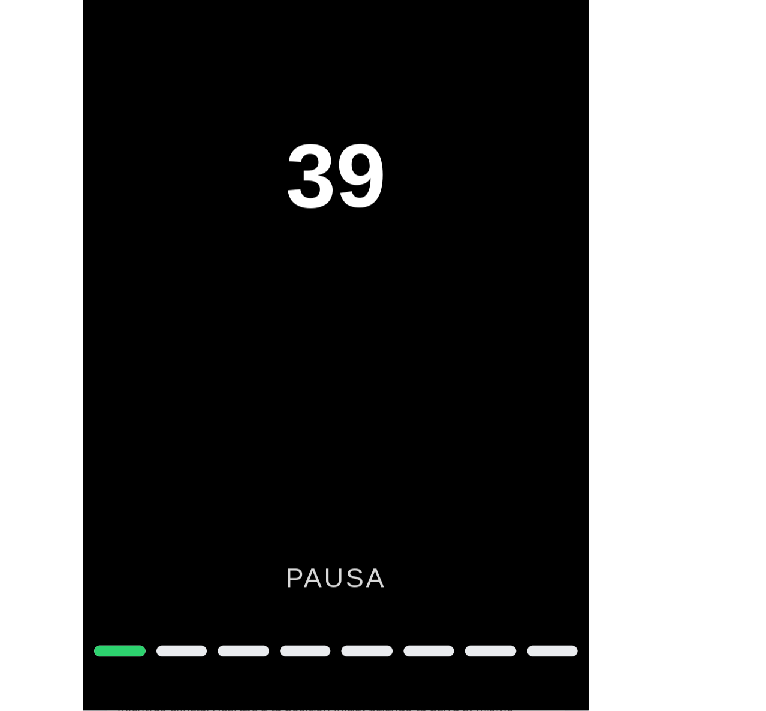
scroll to position [0, 0]
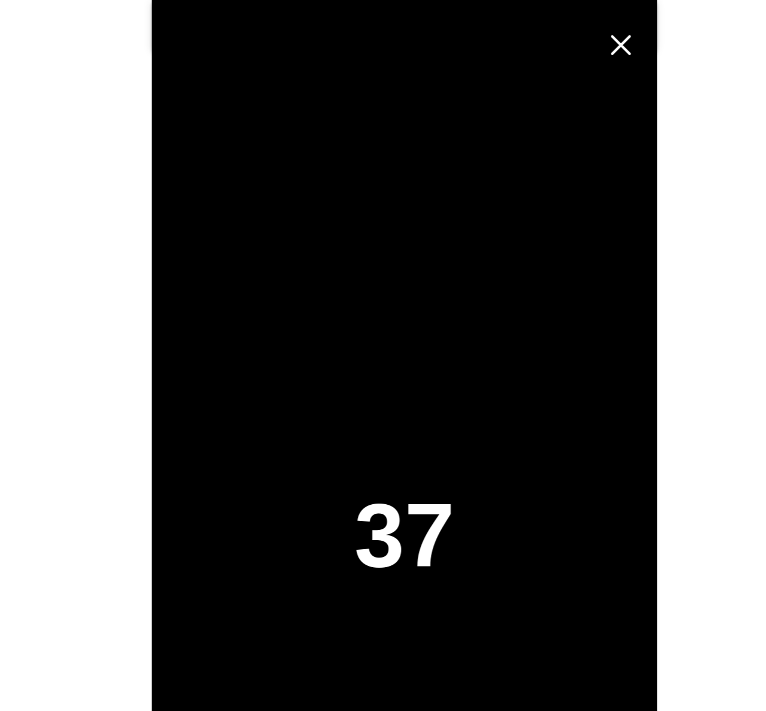
click at [528, 26] on span "Cerrar" at bounding box center [527, 30] width 26 height 26
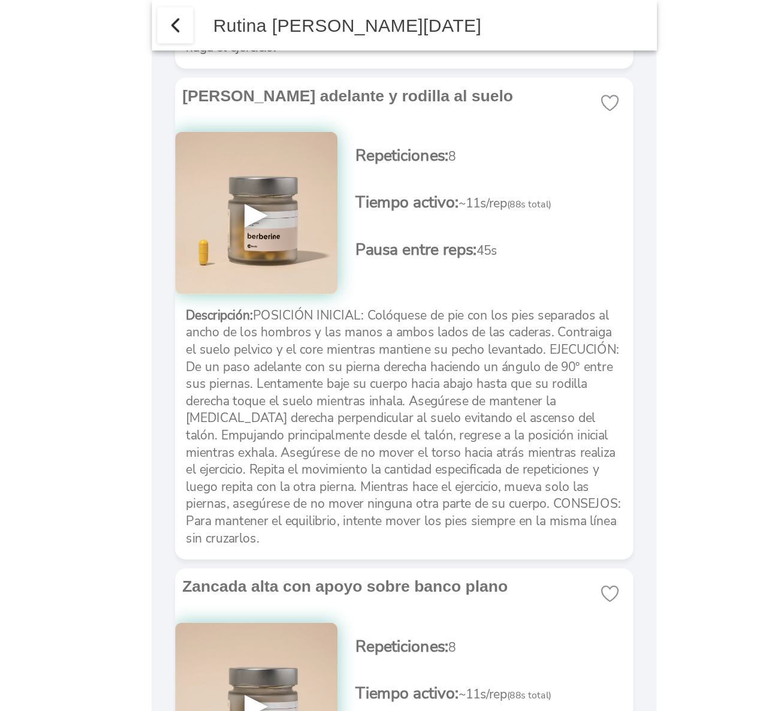
scroll to position [5510, 0]
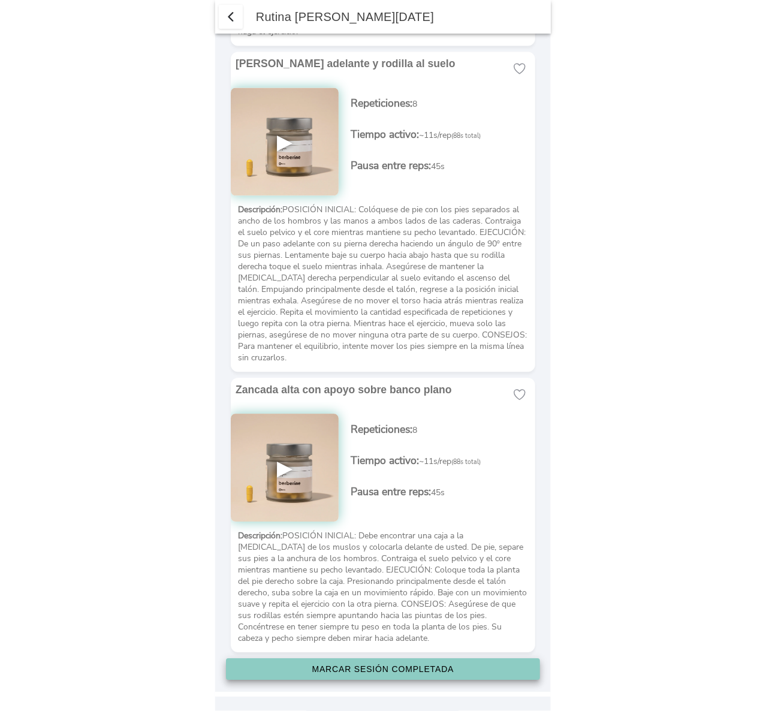
click at [0, 0] on slot "Marcar sesión completada" at bounding box center [0, 0] width 0 height 0
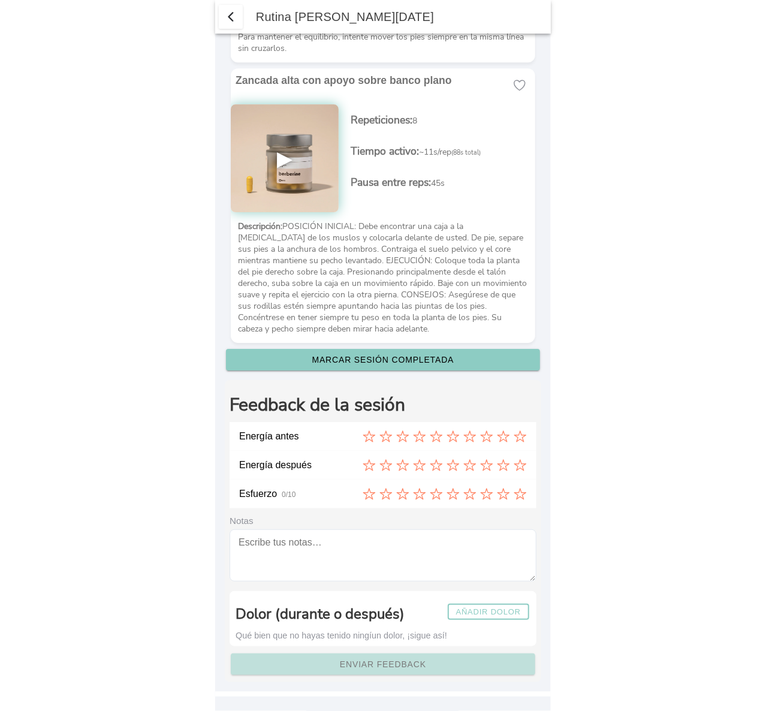
scroll to position [5818, 0]
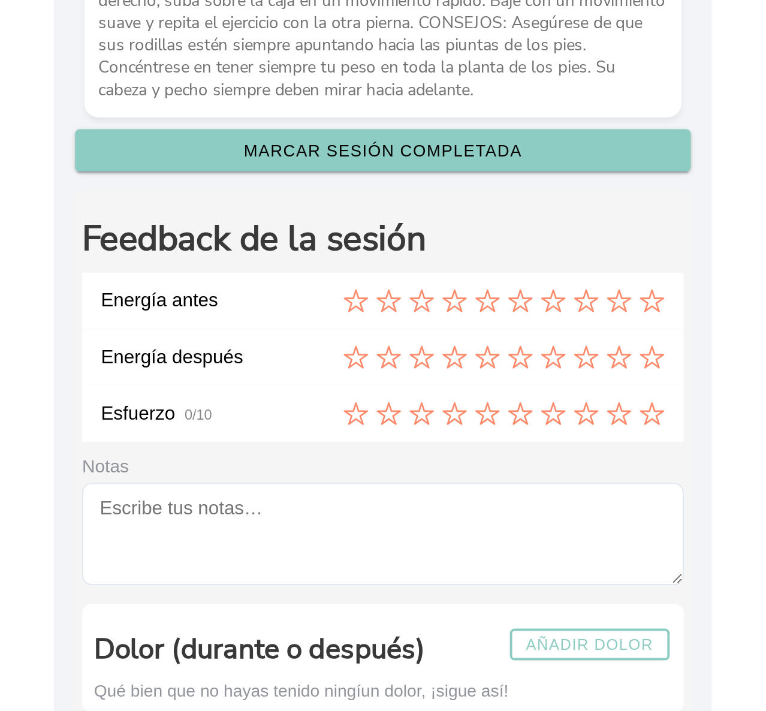
click at [396, 438] on icon at bounding box center [402, 436] width 13 height 13
click at [514, 467] on icon at bounding box center [520, 465] width 13 height 13
click at [447, 495] on icon at bounding box center [453, 494] width 13 height 13
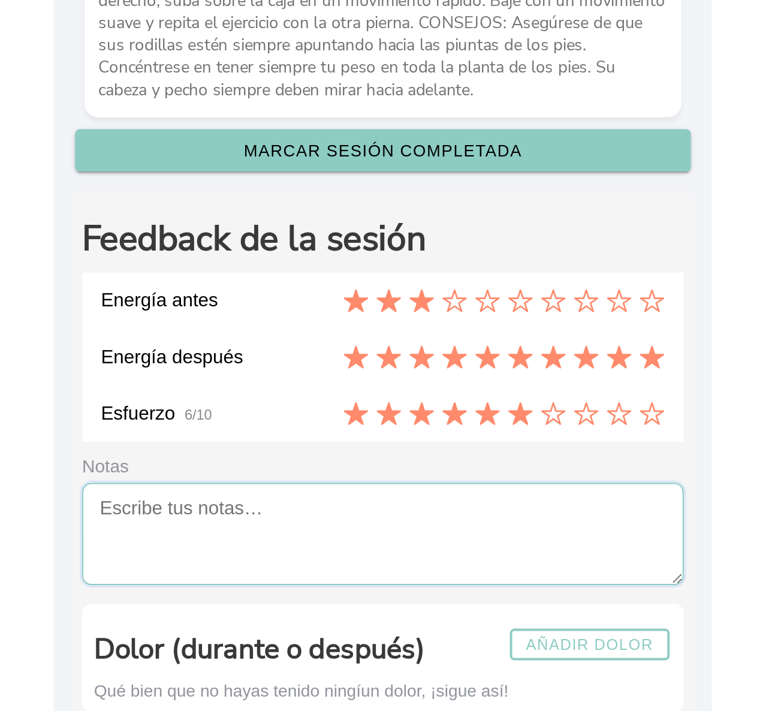
click at [430, 542] on textarea at bounding box center [383, 555] width 307 height 52
click at [519, 549] on textarea "slow" at bounding box center [383, 555] width 307 height 52
type textarea "slow"
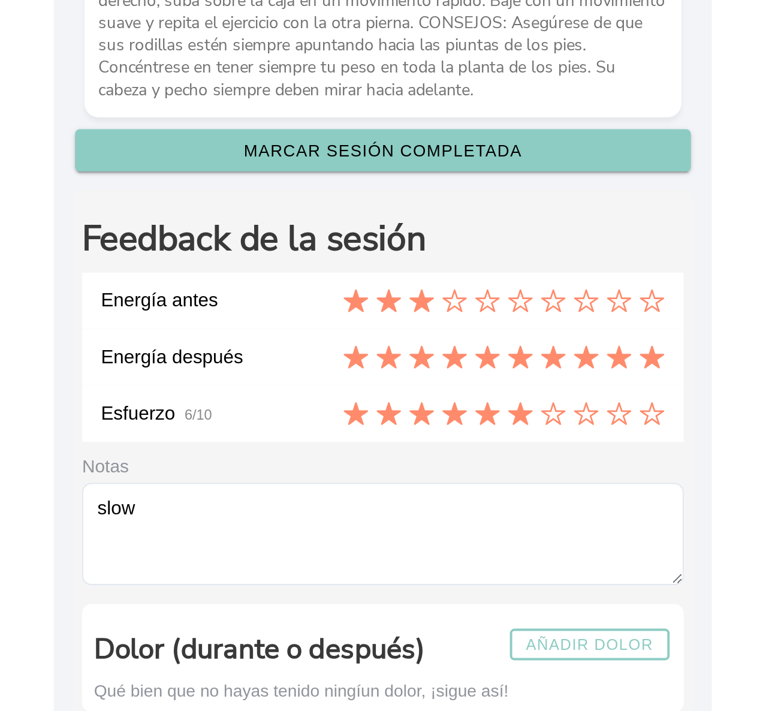
click at [554, 543] on body "[PERSON_NAME] 👋 Ya has comenzado a sentir el cambio. ¡Sigue sumando salud! Nutr…" at bounding box center [383, 355] width 766 height 711
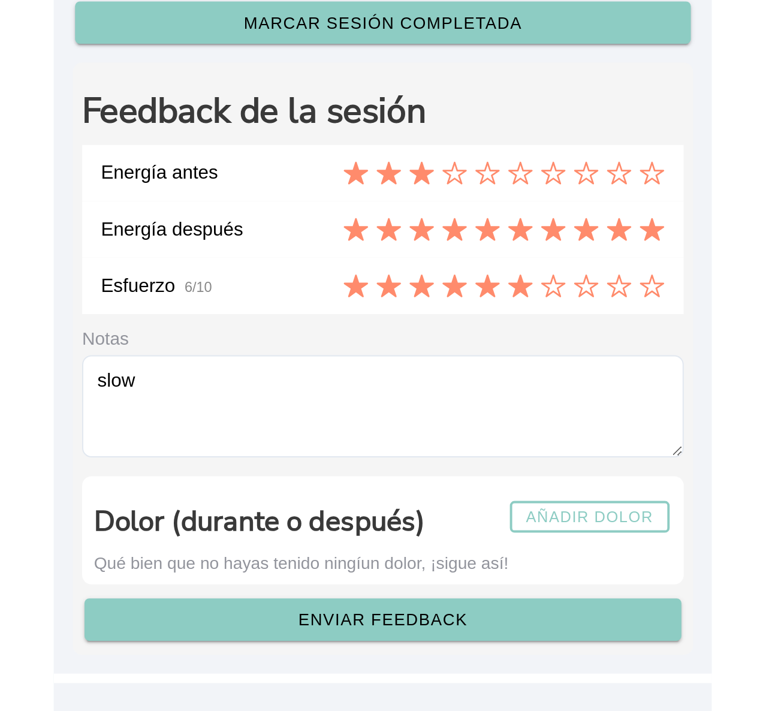
scroll to position [0, 0]
click at [434, 654] on button "Enviar feedback" at bounding box center [383, 665] width 305 height 22
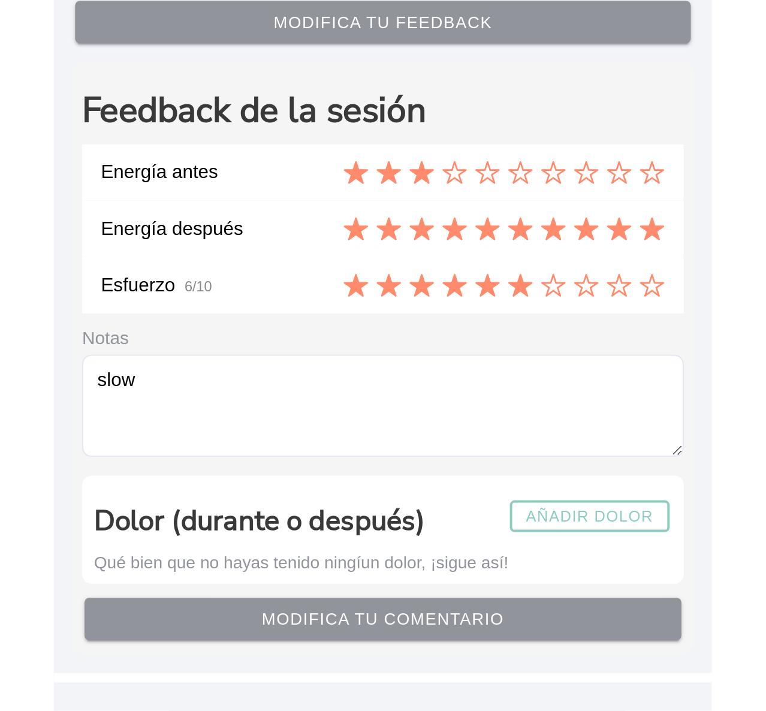
scroll to position [5818, 0]
click at [0, 0] on slot "Modifica tu comentario" at bounding box center [0, 0] width 0 height 0
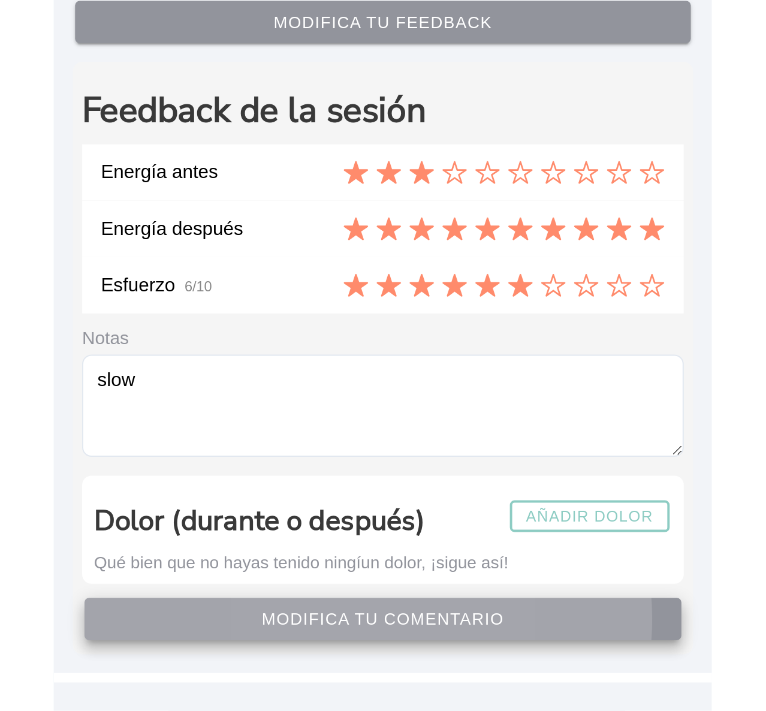
click at [0, 0] on slot "Modifica tu comentario" at bounding box center [0, 0] width 0 height 0
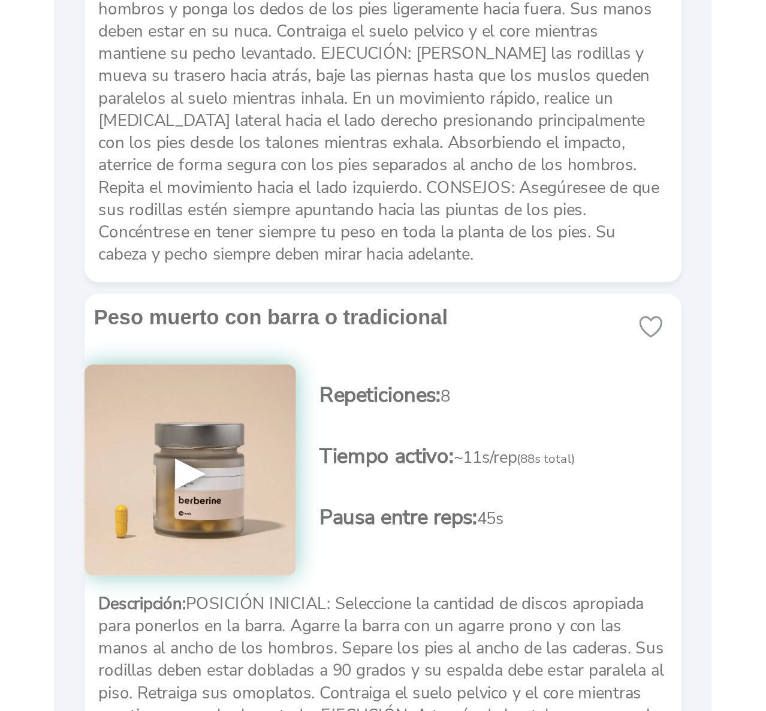
scroll to position [0, 0]
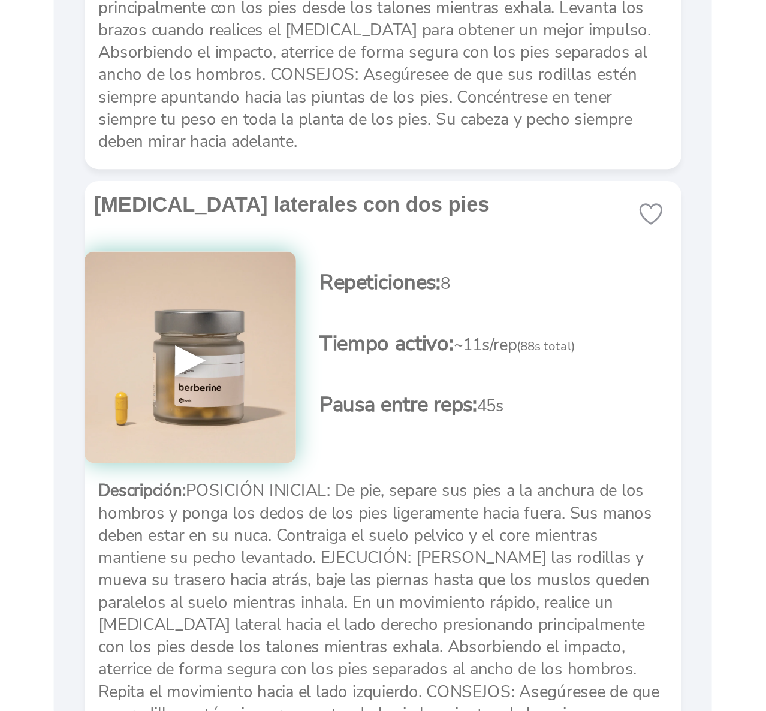
click at [514, 463] on icon at bounding box center [519, 458] width 11 height 10
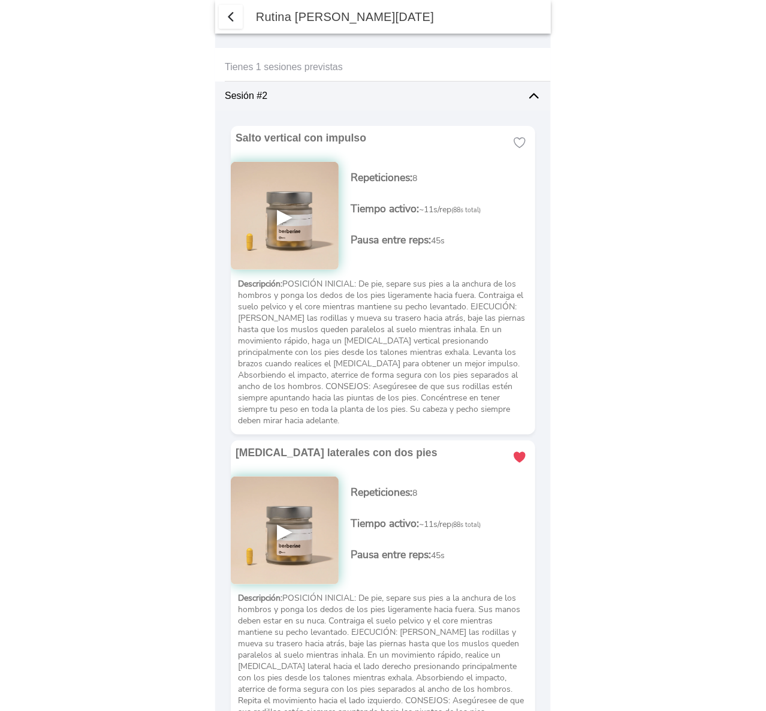
click at [236, 14] on span "button" at bounding box center [231, 17] width 14 height 14
